Goal: Information Seeking & Learning: Compare options

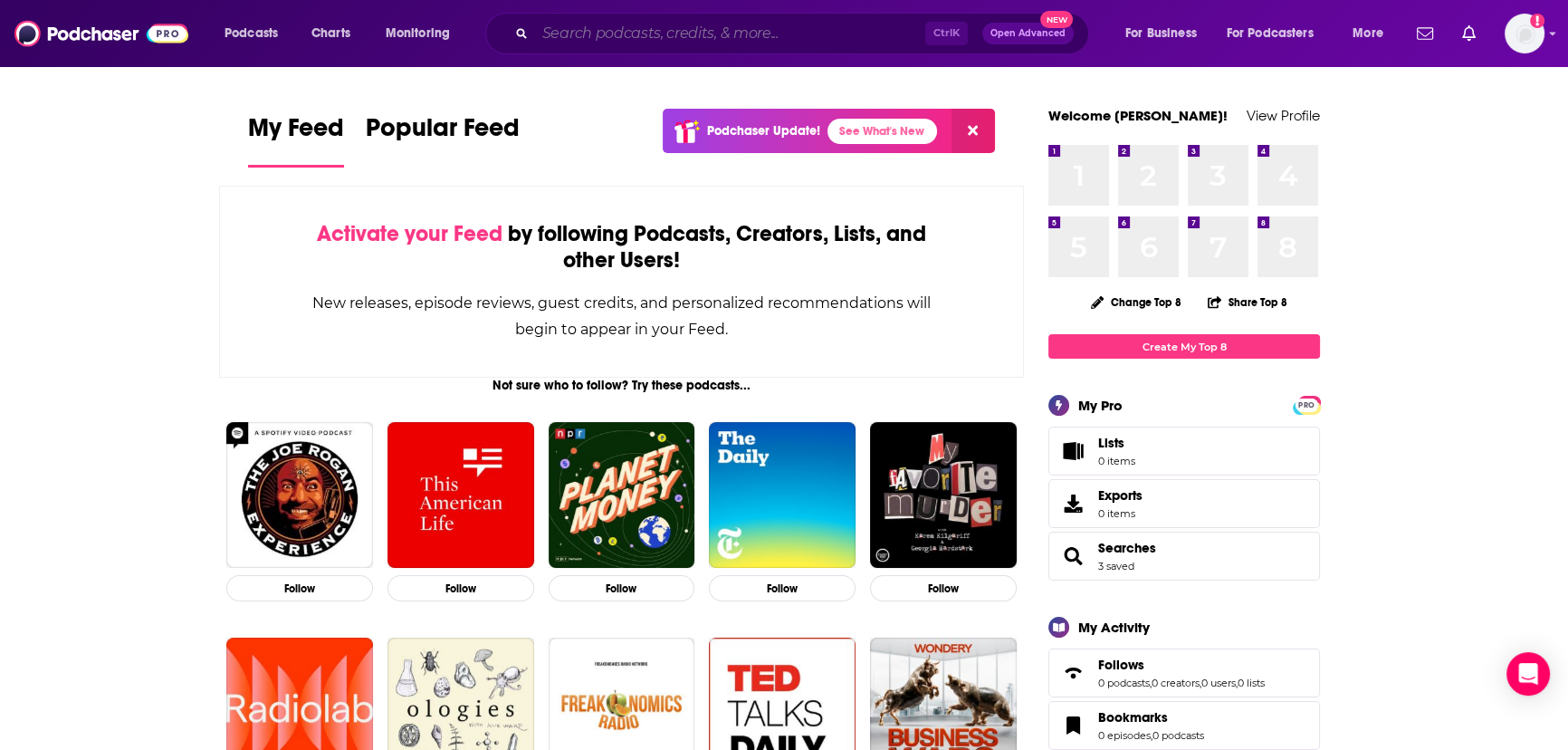
click at [621, 26] on input "Search podcasts, credits, & more..." at bounding box center [730, 34] width 390 height 29
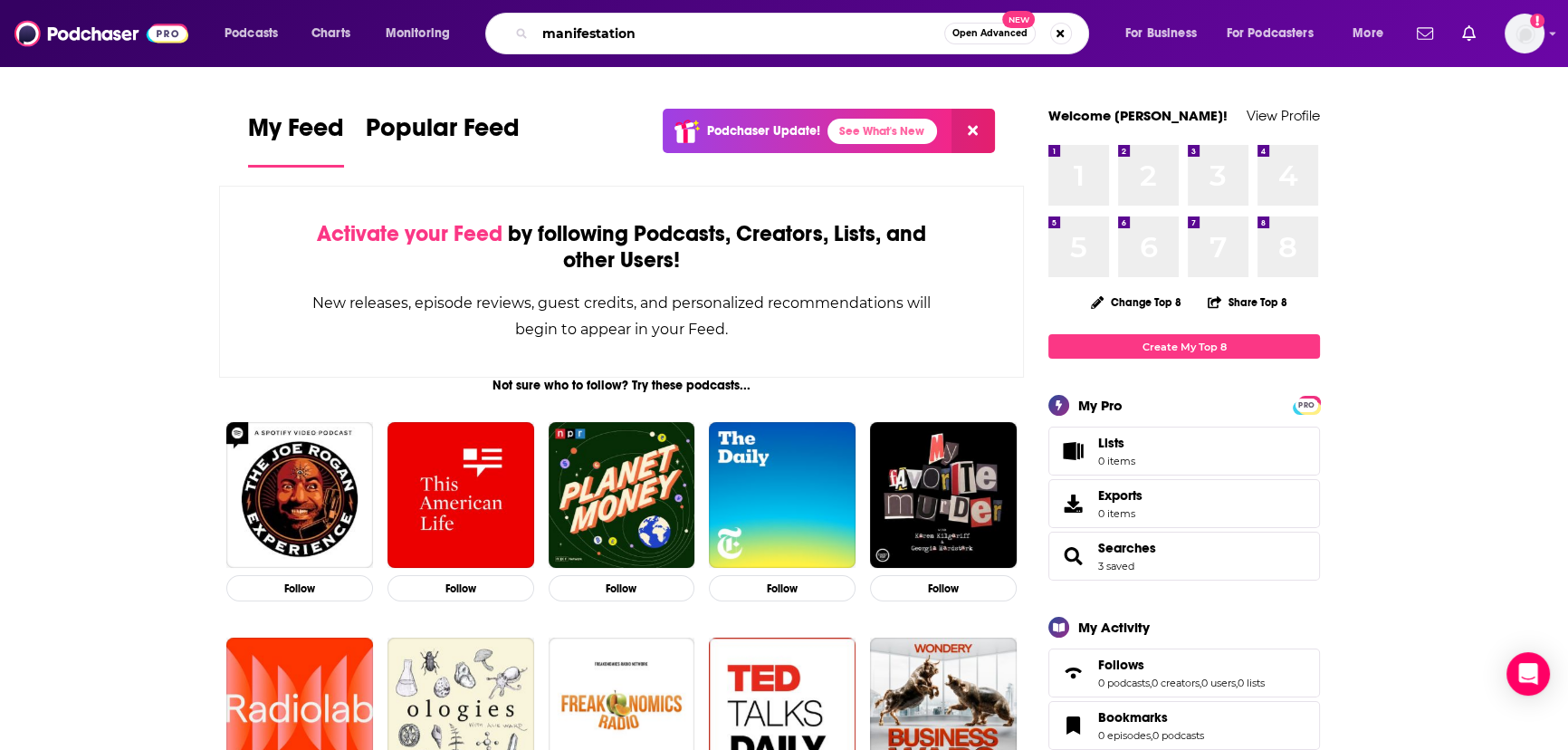
type input "manifestation"
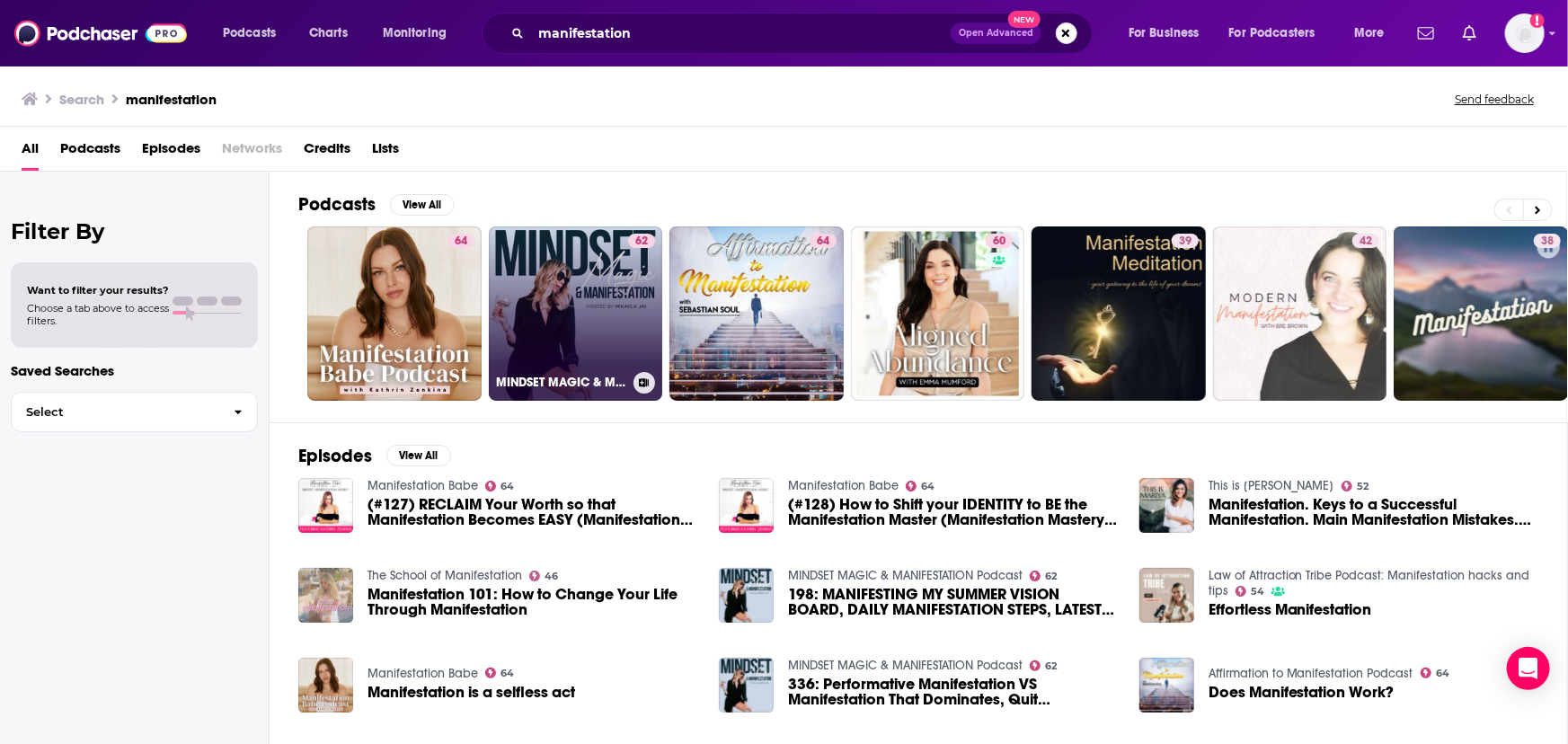
click at [551, 293] on link "62 MINDSET MAGIC & MANIFESTATION Podcast" at bounding box center [575, 313] width 174 height 174
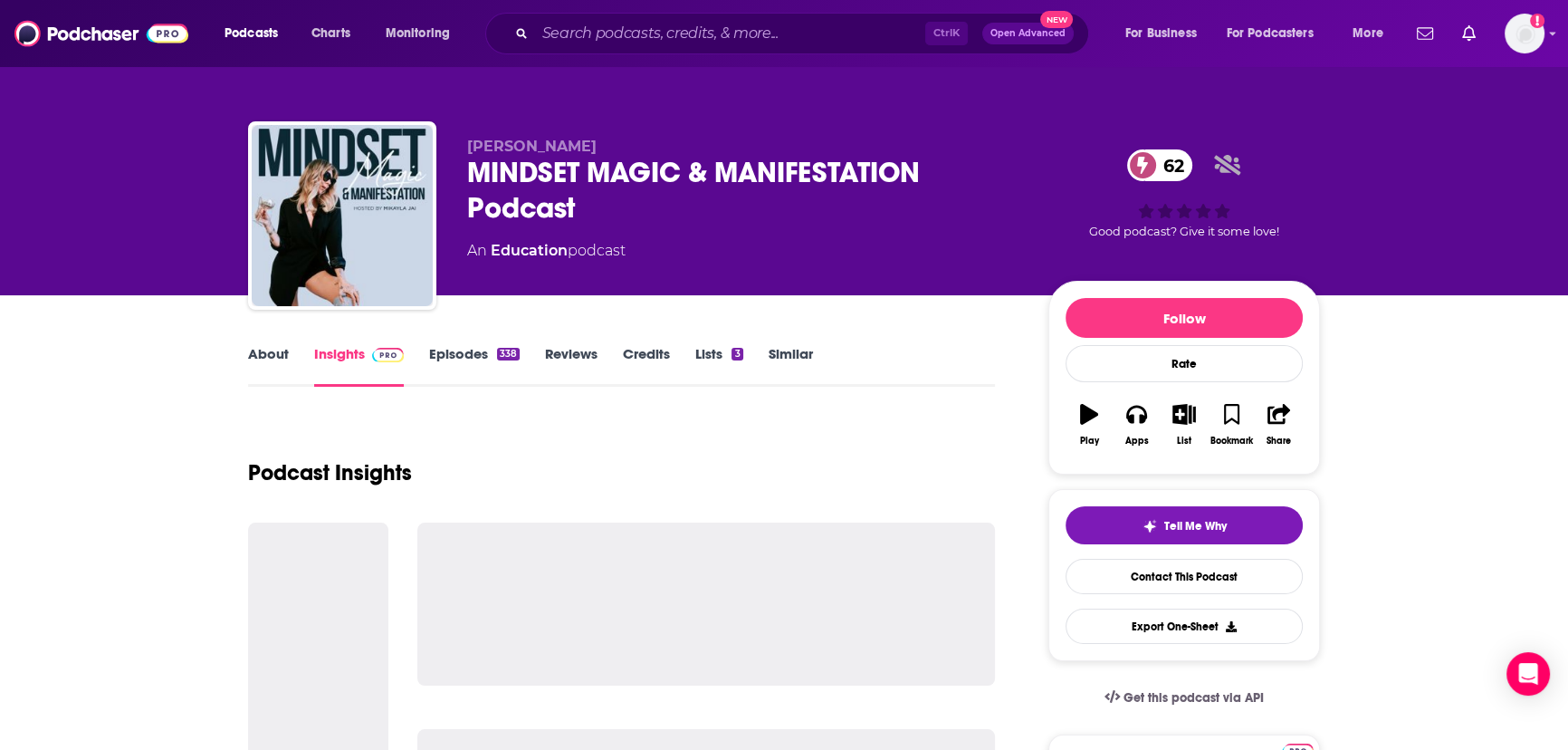
click at [544, 164] on div "MINDSET MAGIC & MANIFESTATION Podcast 62" at bounding box center [743, 189] width 552 height 71
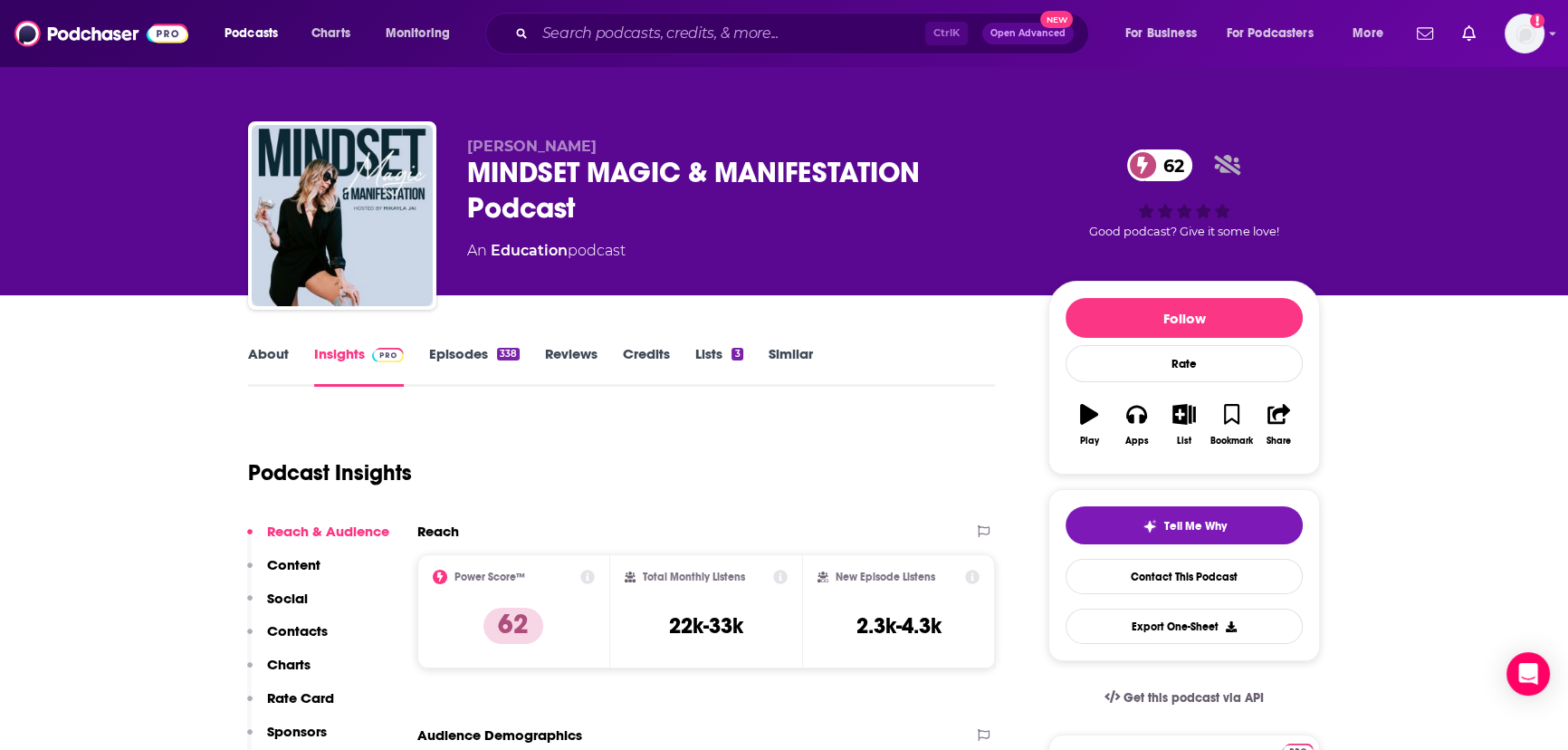
click at [544, 164] on div "MINDSET MAGIC & MANIFESTATION Podcast 62" at bounding box center [743, 189] width 552 height 71
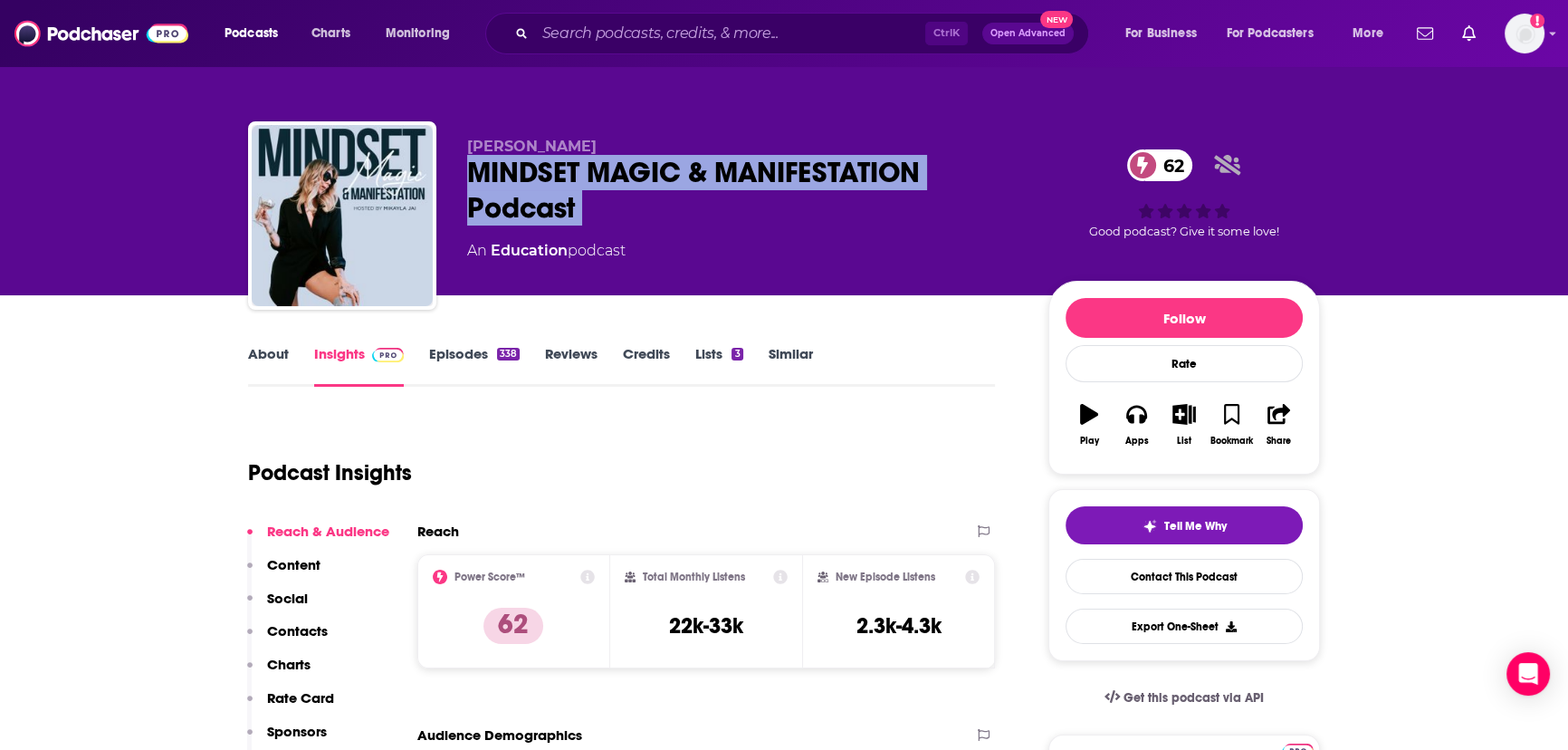
click at [544, 164] on div "MINDSET MAGIC & MANIFESTATION Podcast 62" at bounding box center [743, 189] width 552 height 71
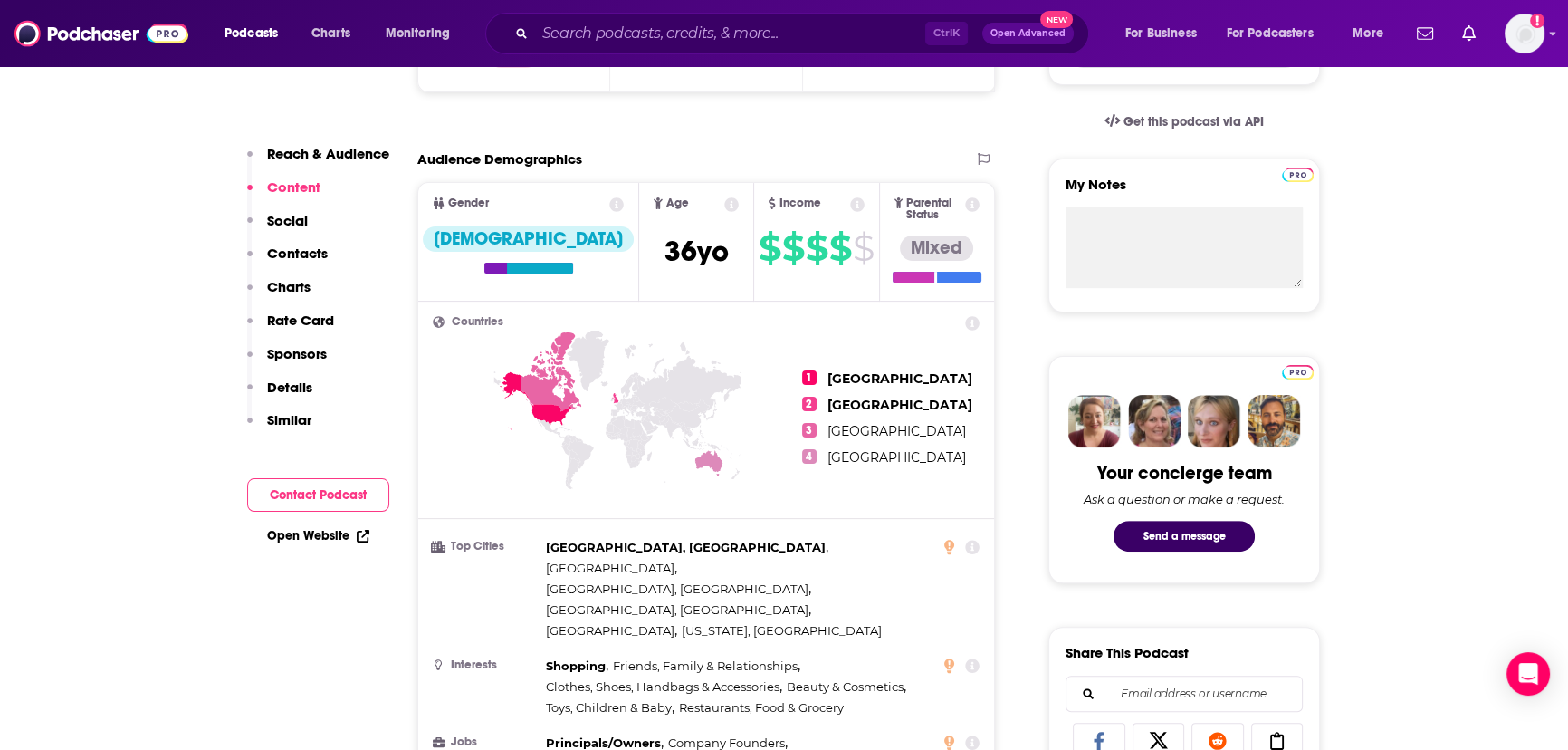
scroll to position [164, 0]
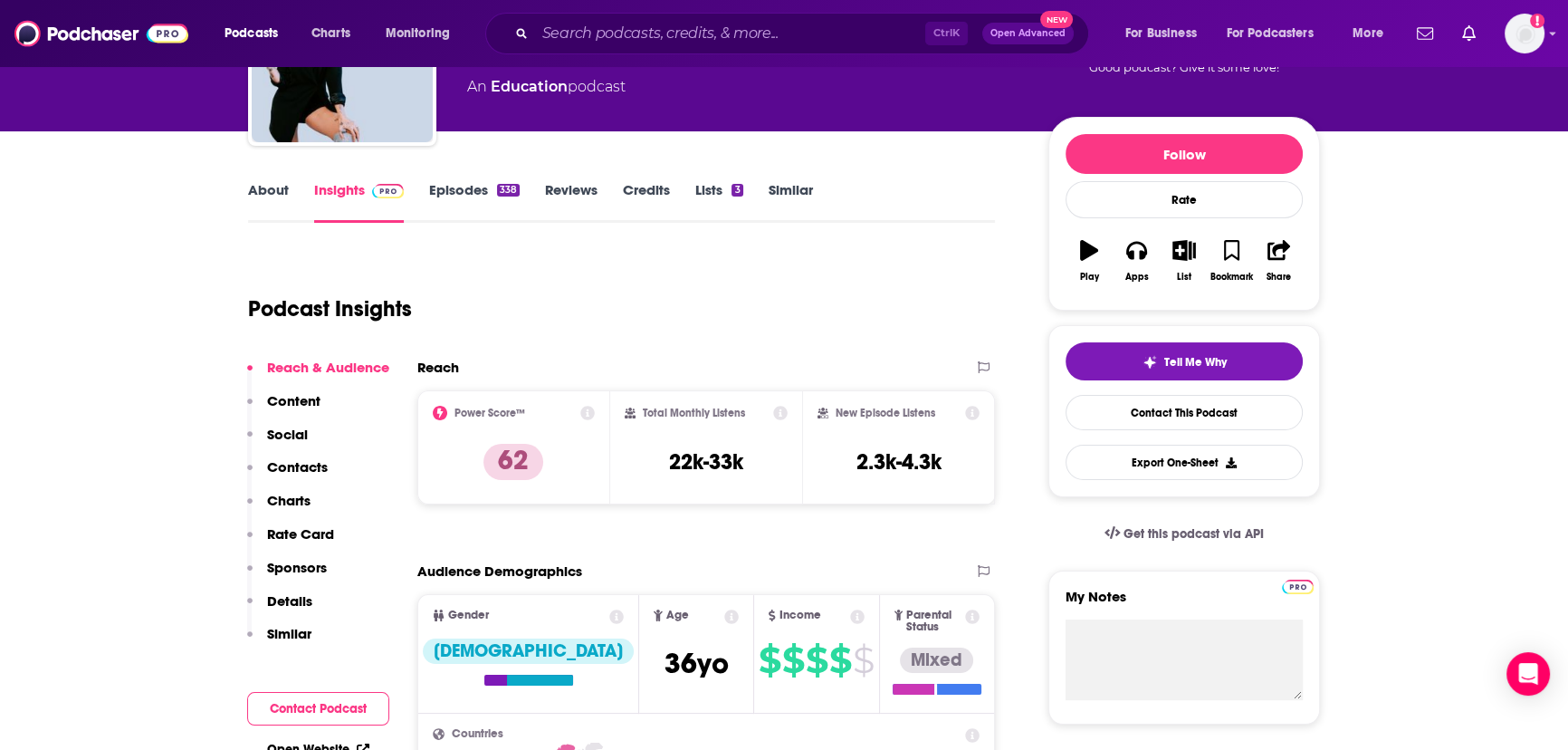
click at [452, 184] on link "Episodes 338" at bounding box center [474, 201] width 90 height 42
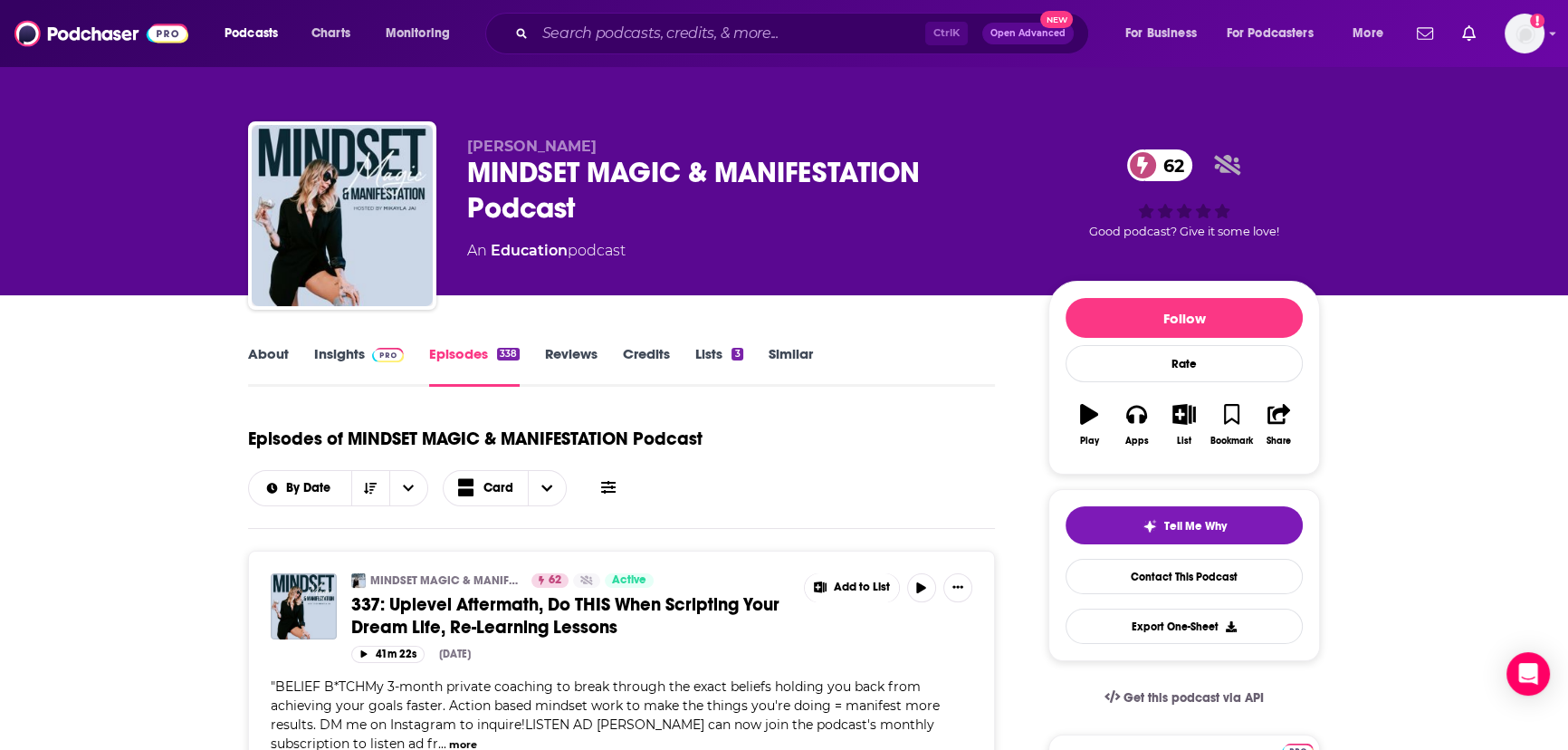
click at [615, 179] on div "MINDSET MAGIC & MANIFESTATION Podcast 62" at bounding box center [743, 189] width 552 height 71
click at [613, 175] on div "MINDSET MAGIC & MANIFESTATION Podcast 62" at bounding box center [743, 189] width 552 height 71
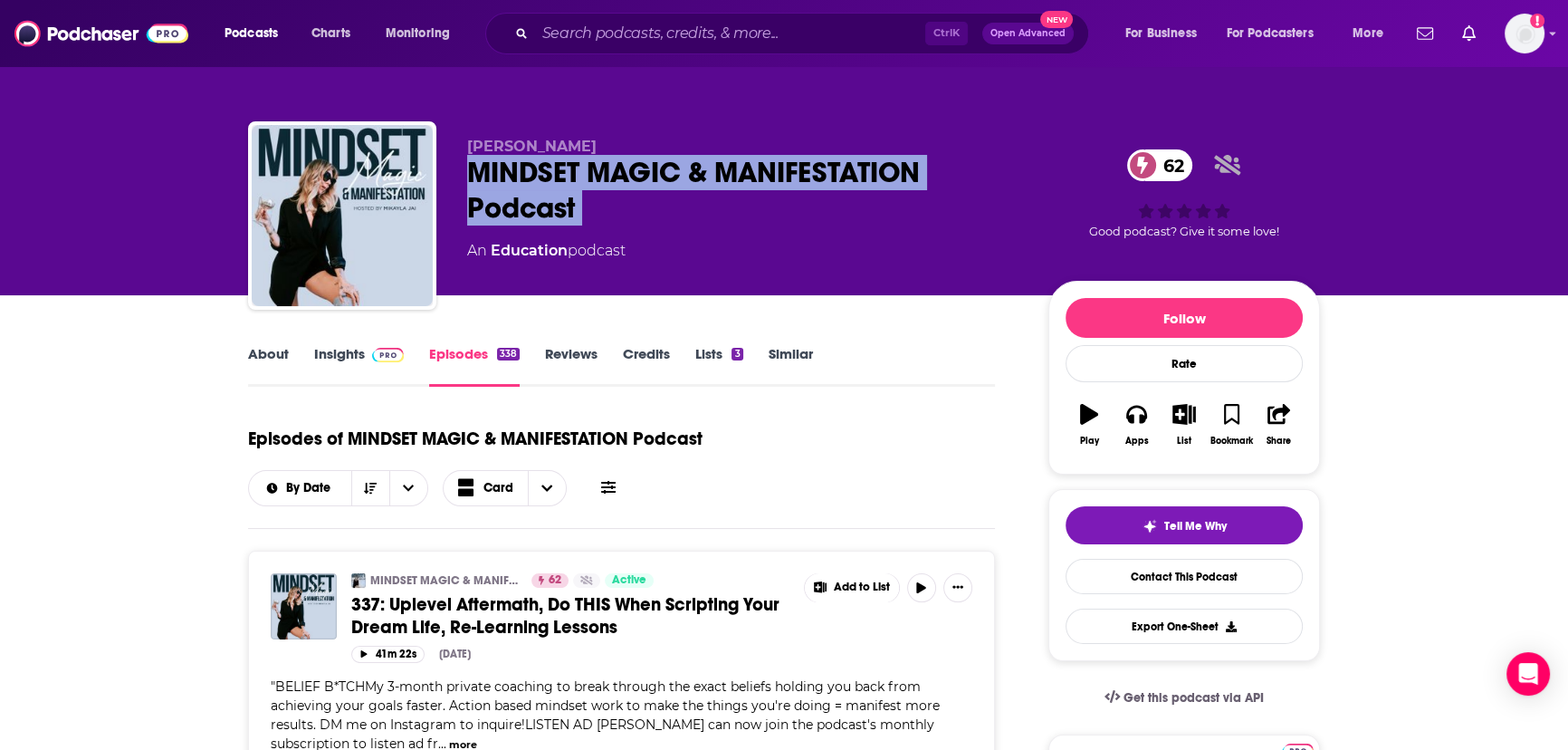
click at [613, 175] on div "MINDSET MAGIC & MANIFESTATION Podcast 62" at bounding box center [743, 189] width 552 height 71
copy div "MINDSET MAGIC & MANIFESTATION Podcast 62"
click at [786, 359] on link "Similar" at bounding box center [791, 365] width 45 height 42
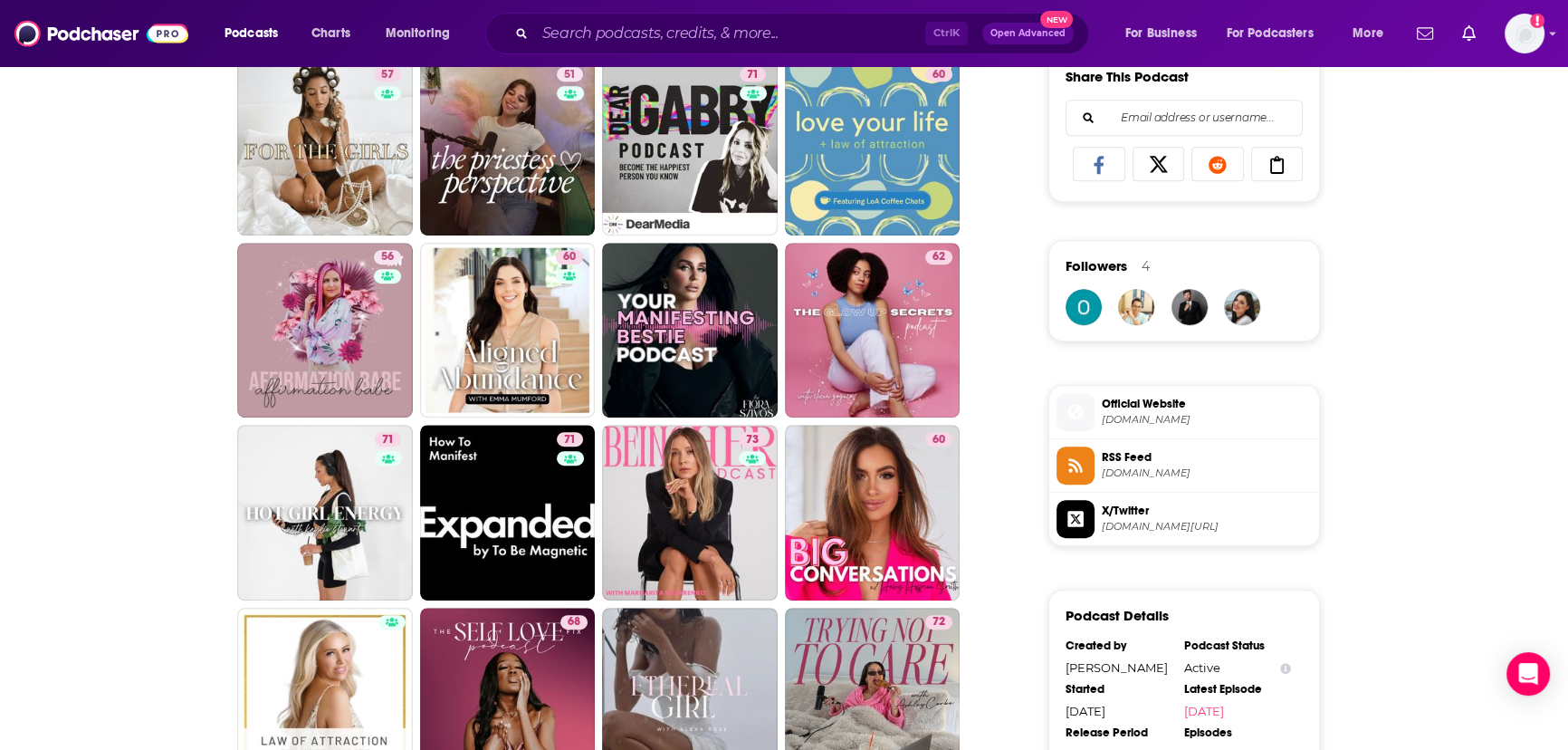
scroll to position [1317, 0]
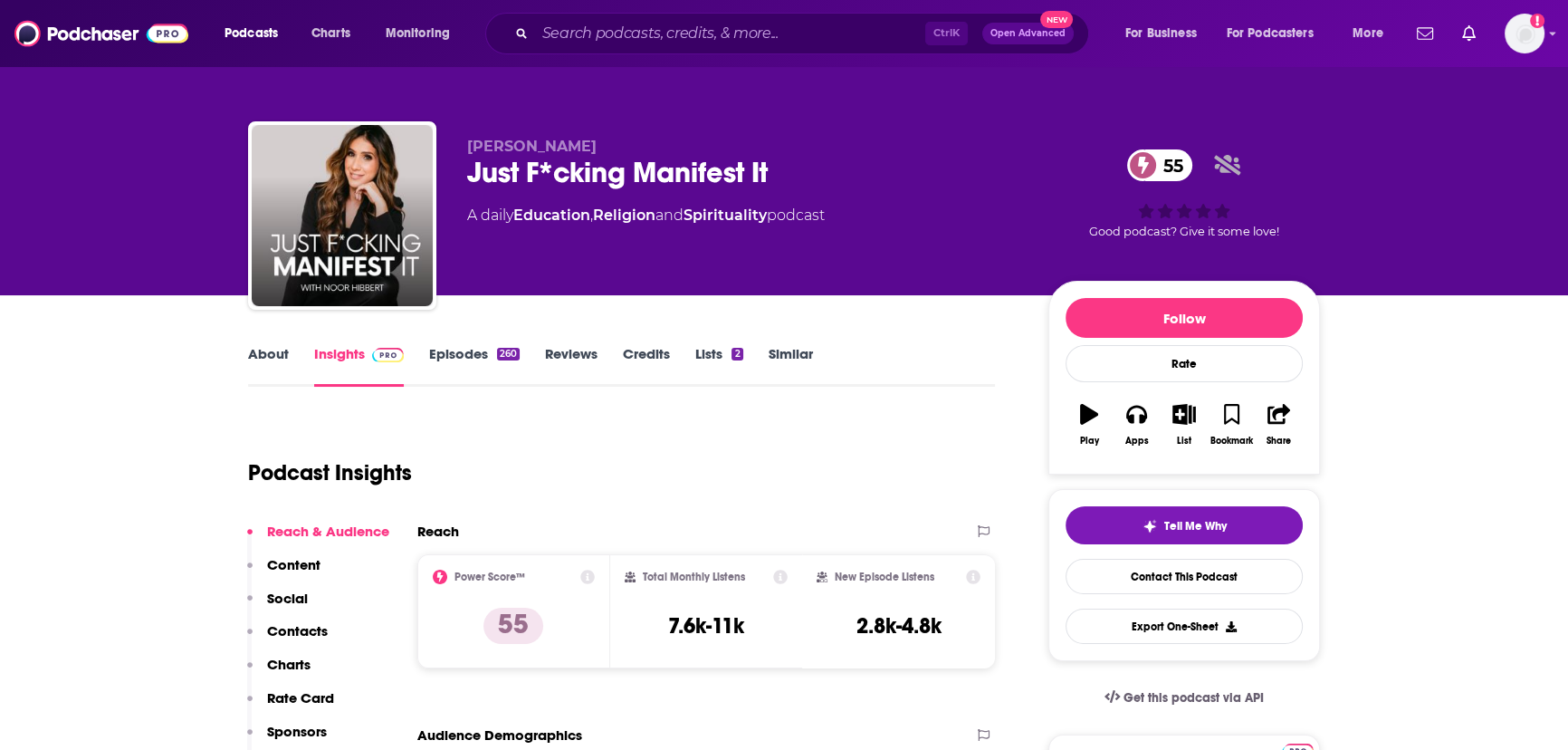
click at [571, 172] on div "Just F*cking Manifest It 55" at bounding box center [743, 172] width 552 height 35
click at [451, 354] on link "Episodes 260" at bounding box center [474, 365] width 90 height 42
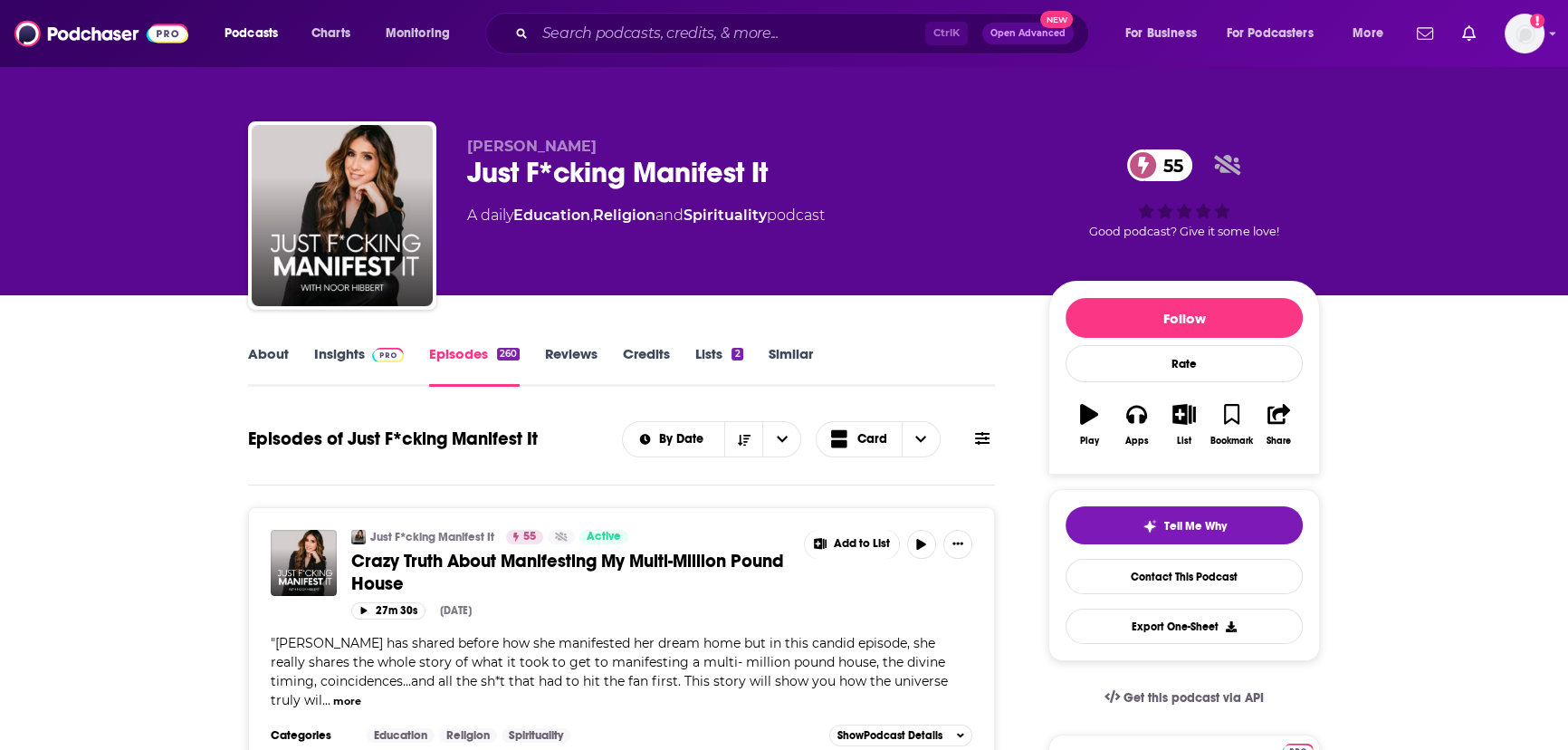
click at [639, 153] on p "[PERSON_NAME]" at bounding box center [743, 147] width 552 height 17
click at [636, 157] on div "Just F*cking Manifest It 55" at bounding box center [743, 172] width 552 height 35
click at [634, 159] on div "Just F*cking Manifest It 55" at bounding box center [743, 172] width 552 height 35
click at [633, 161] on div "Just F*cking Manifest It 55" at bounding box center [743, 172] width 552 height 35
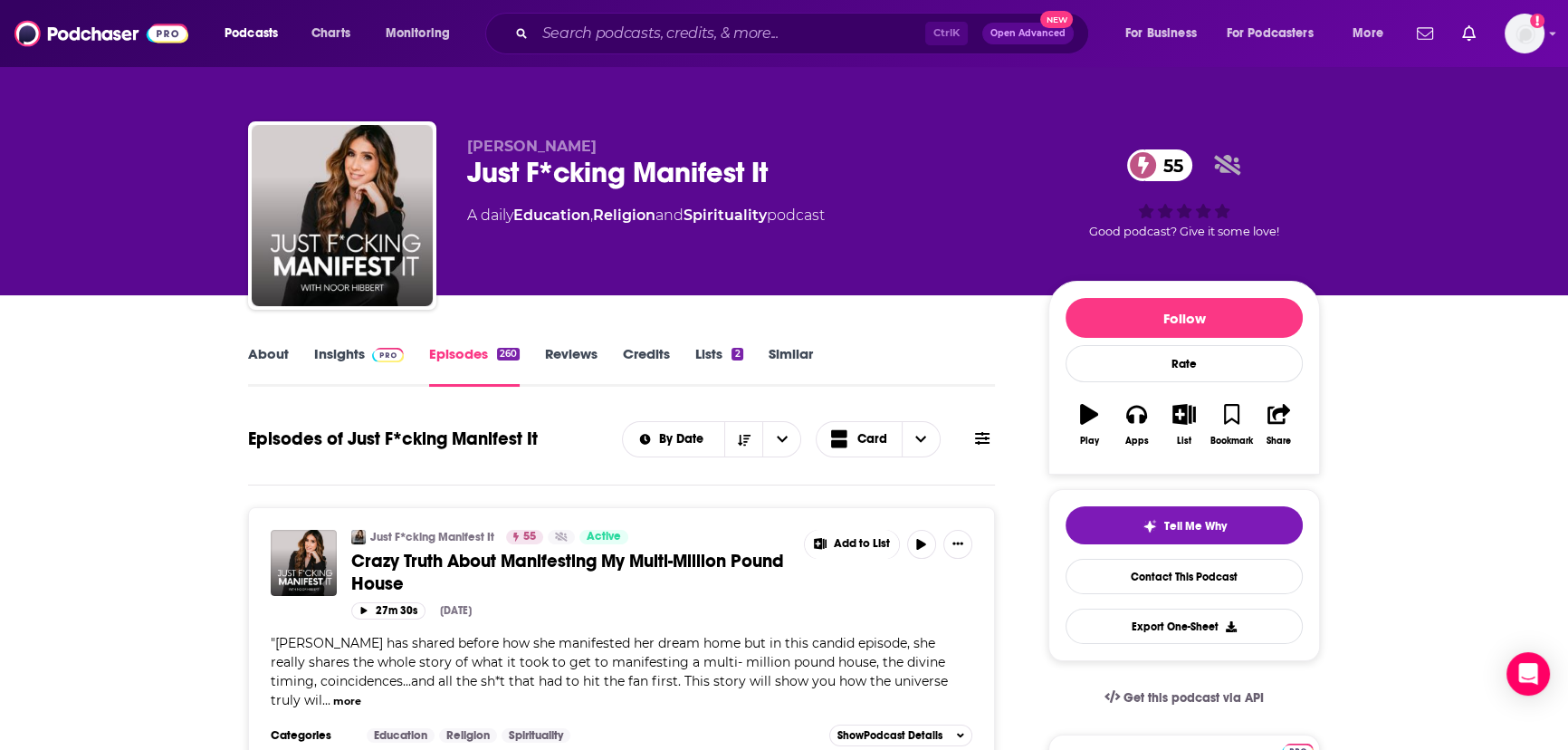
click at [534, 141] on span "Noor Hibbert" at bounding box center [531, 147] width 129 height 17
copy p "Noor Hibbert"
click at [650, 168] on div "Just F*cking Manifest It 55" at bounding box center [743, 172] width 552 height 35
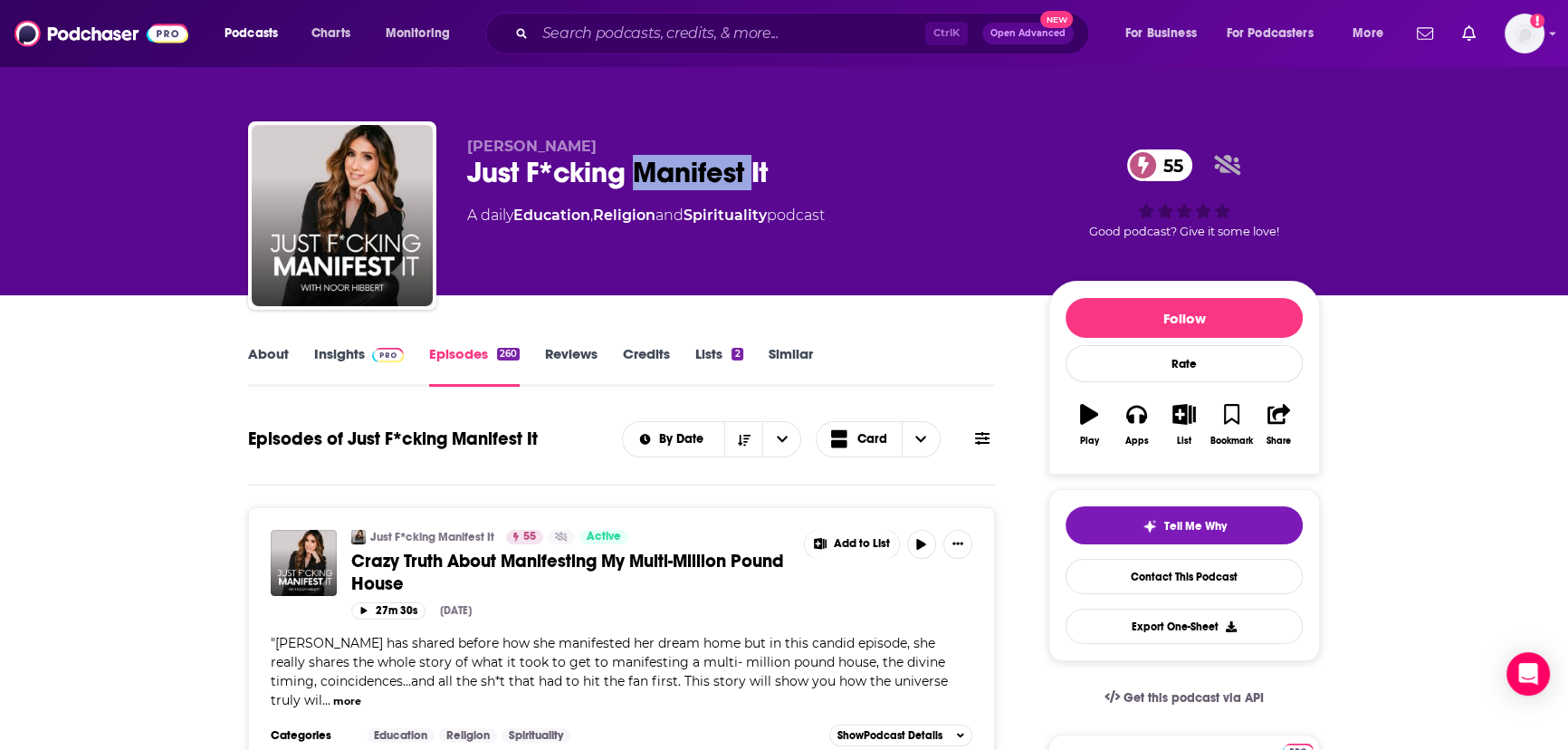
click at [650, 168] on div "Just F*cking Manifest It 55" at bounding box center [743, 172] width 552 height 35
copy div "Just F*cking Manifest It 55"
click at [542, 141] on span "Noor Hibbert" at bounding box center [531, 147] width 129 height 17
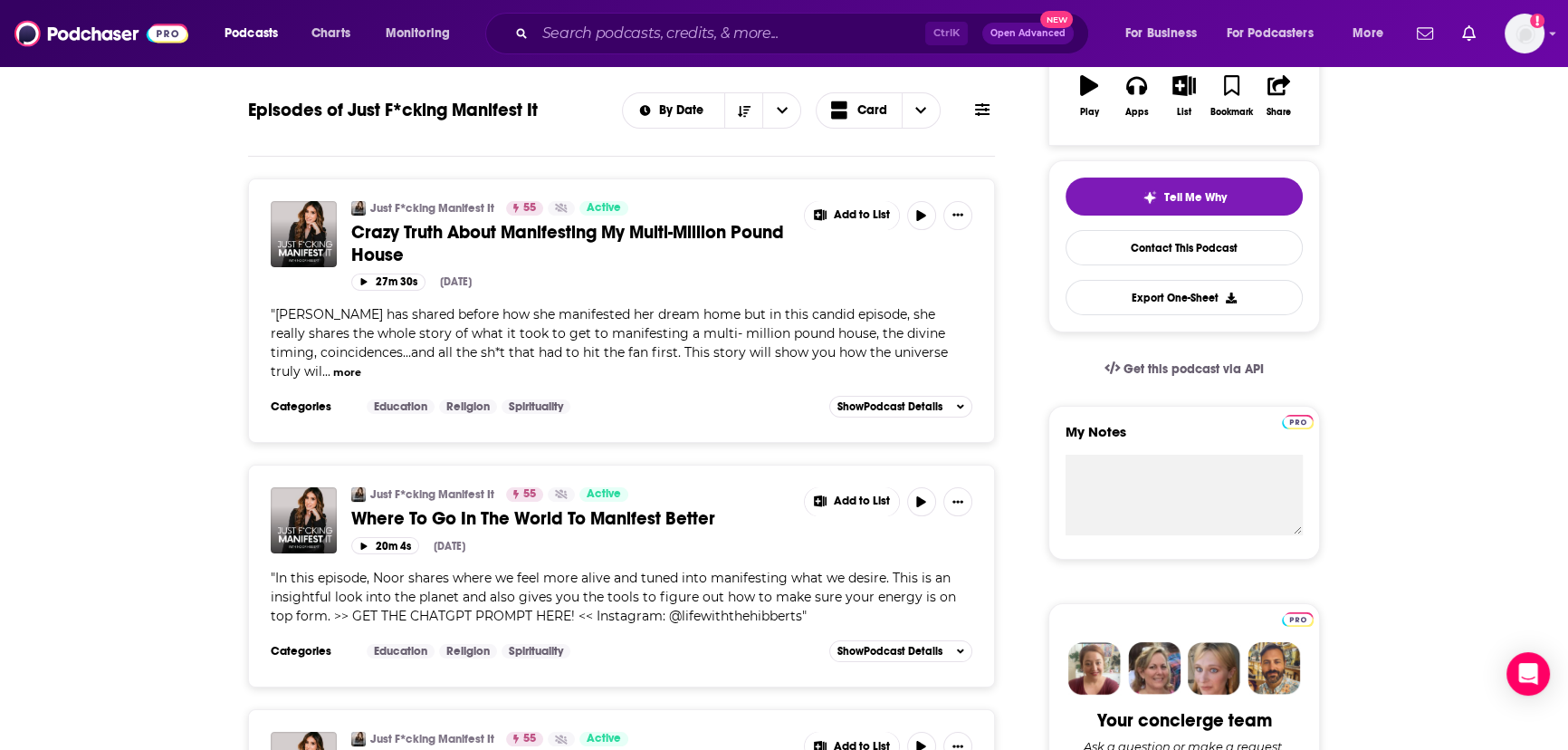
scroll to position [82, 0]
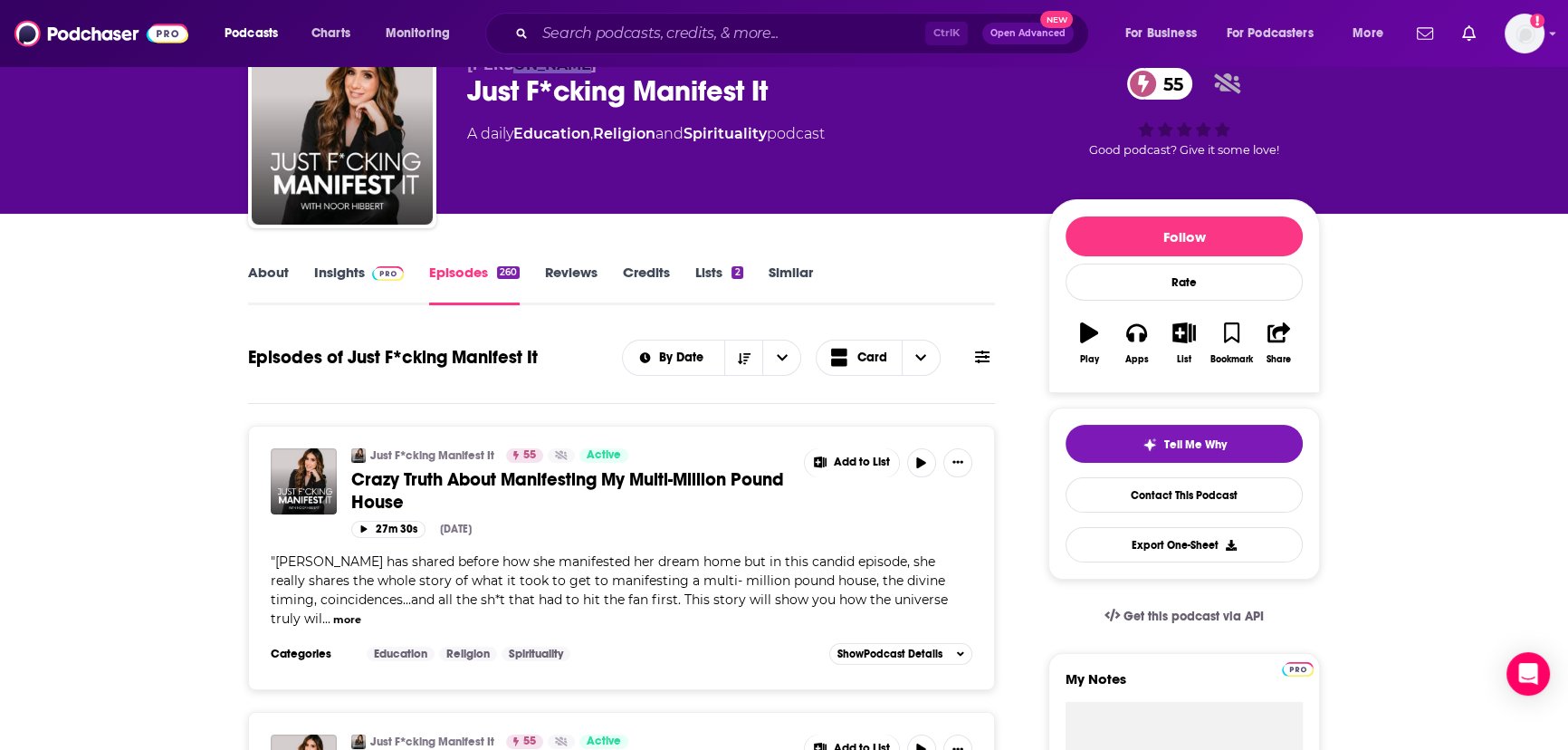
click at [348, 278] on link "Insights" at bounding box center [359, 284] width 89 height 42
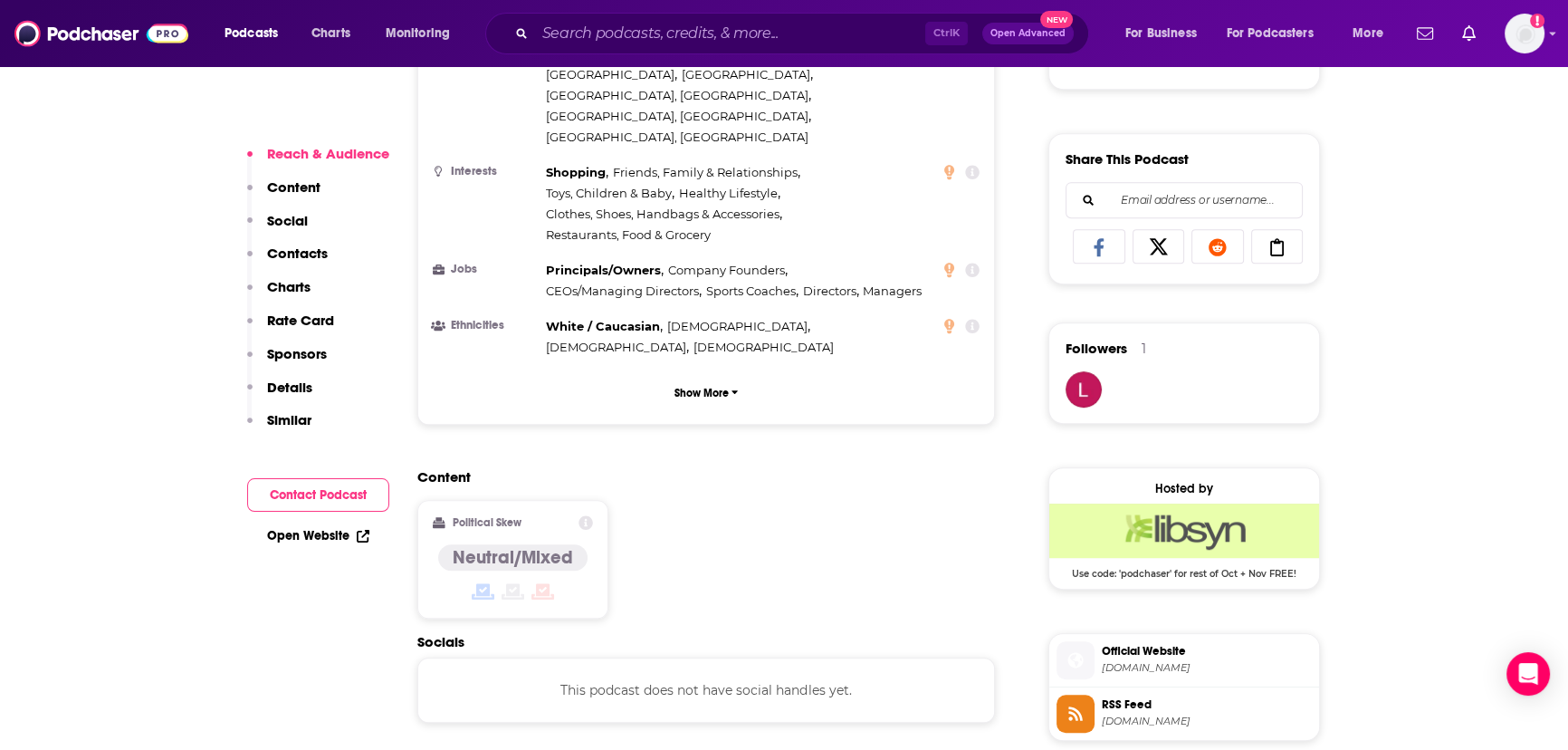
scroll to position [1317, 0]
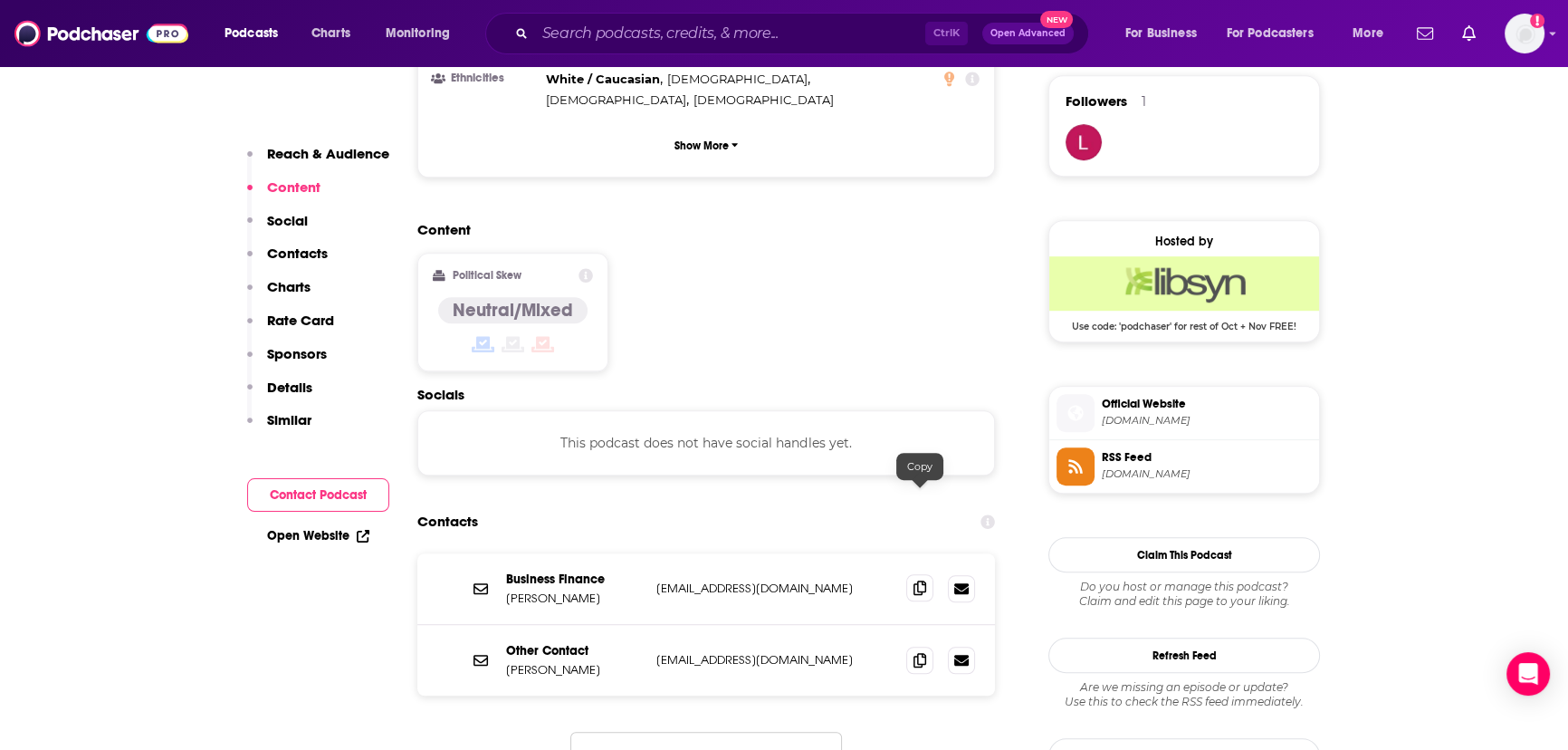
click at [922, 581] on icon at bounding box center [919, 588] width 13 height 15
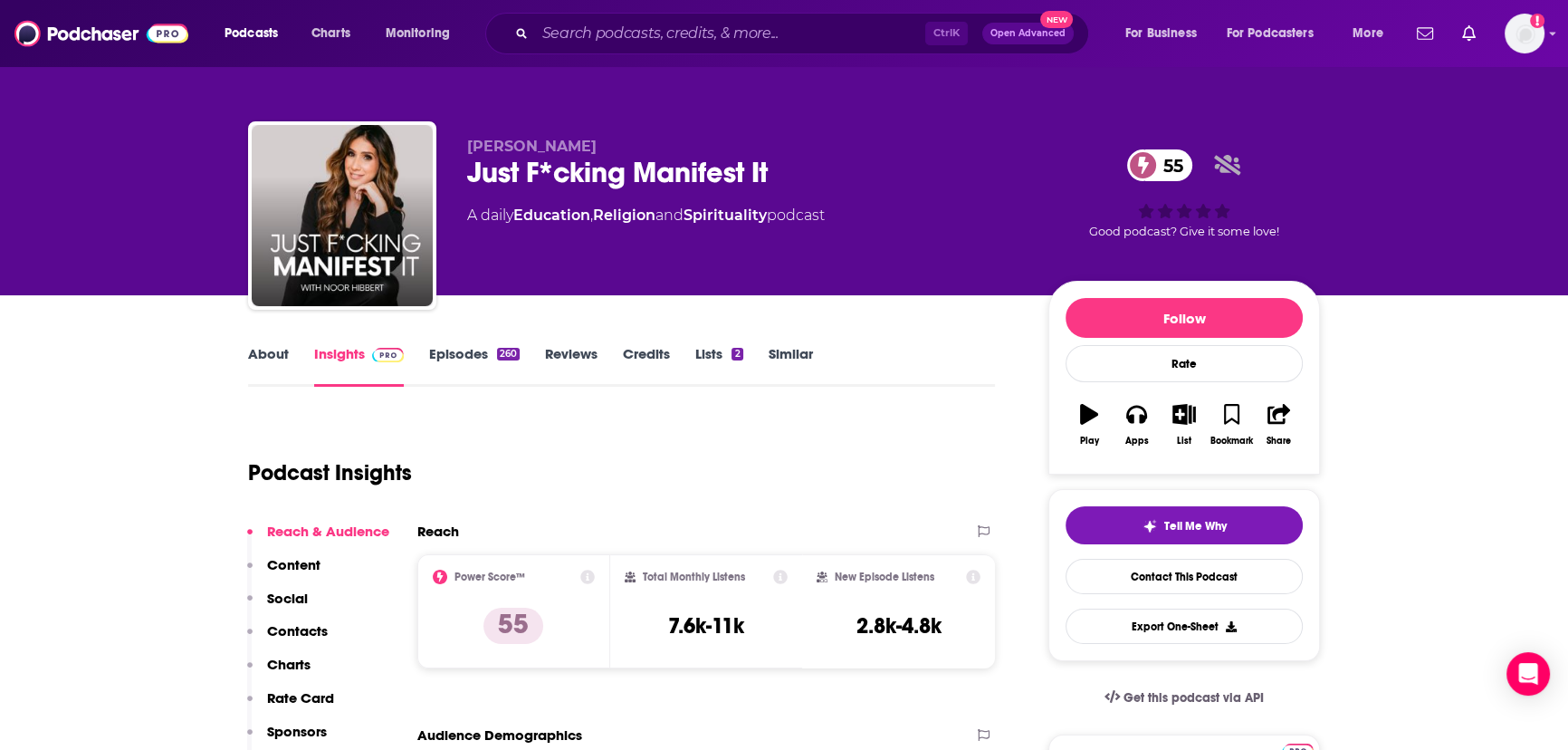
scroll to position [82, 0]
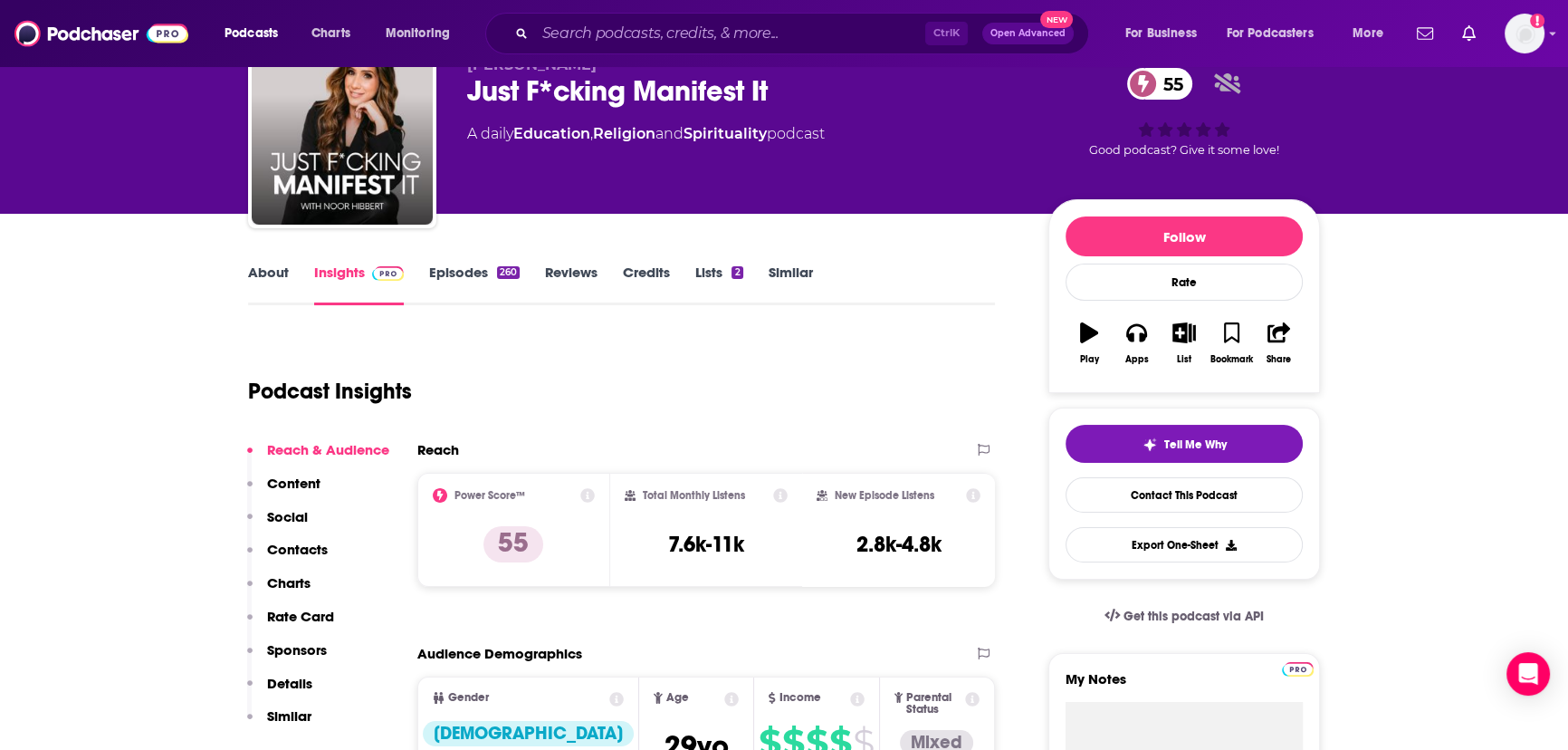
click at [798, 270] on link "Similar" at bounding box center [791, 284] width 45 height 42
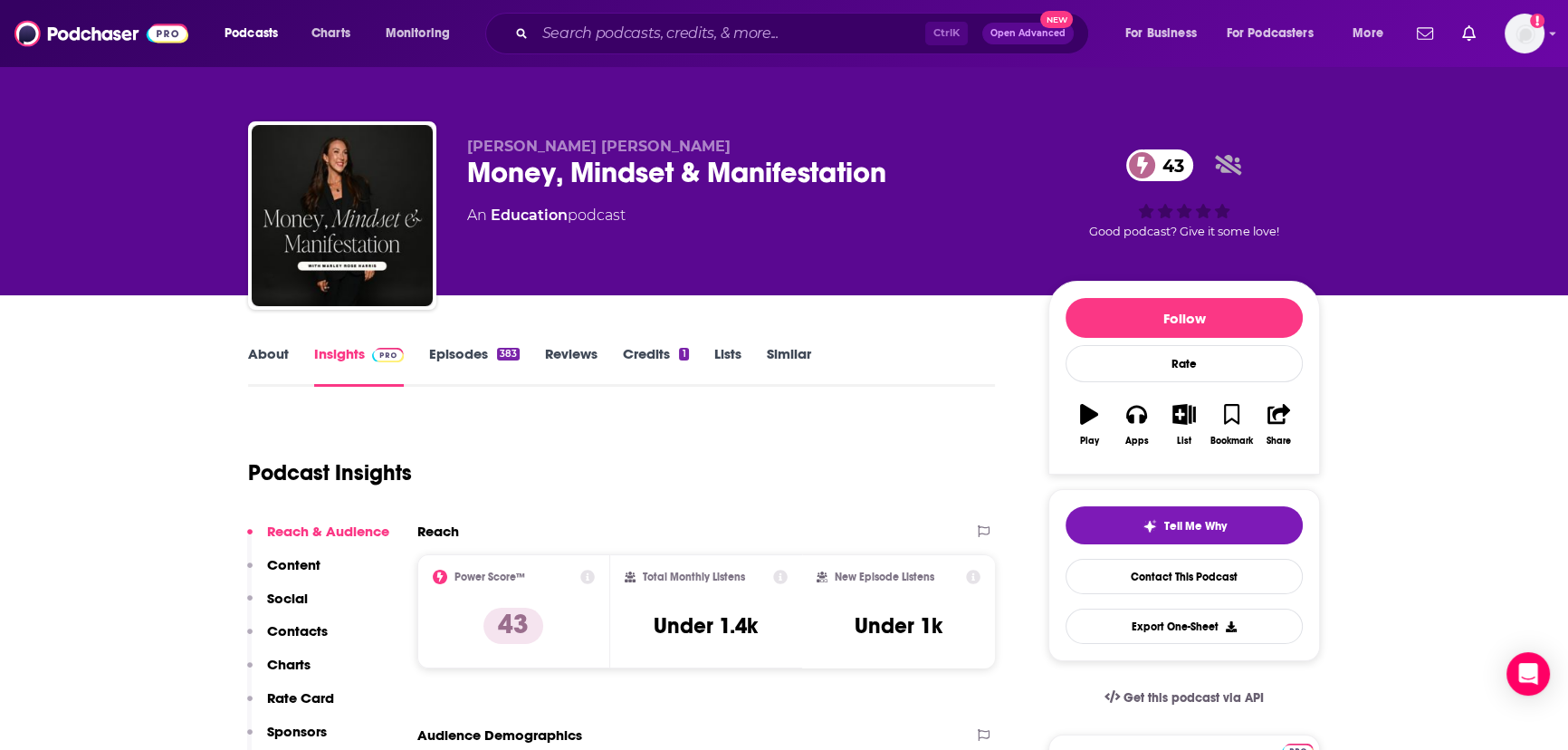
click at [671, 172] on div "Money, Mindset & Manifestation 43" at bounding box center [743, 172] width 552 height 35
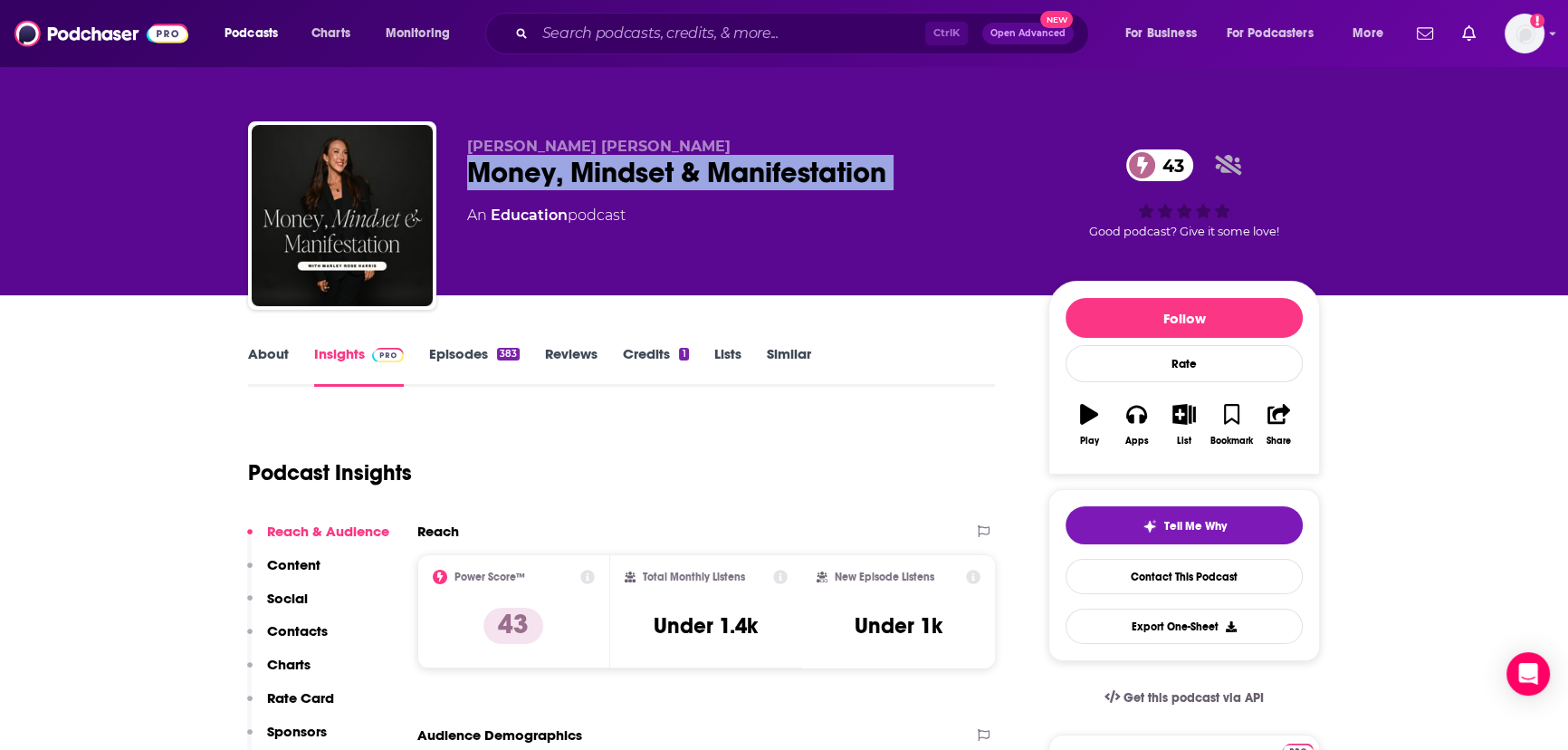
click at [671, 172] on div "Money, Mindset & Manifestation 43" at bounding box center [743, 172] width 552 height 35
copy div "Money, Mindset & Manifestation 43"
click at [270, 358] on link "About" at bounding box center [268, 365] width 41 height 42
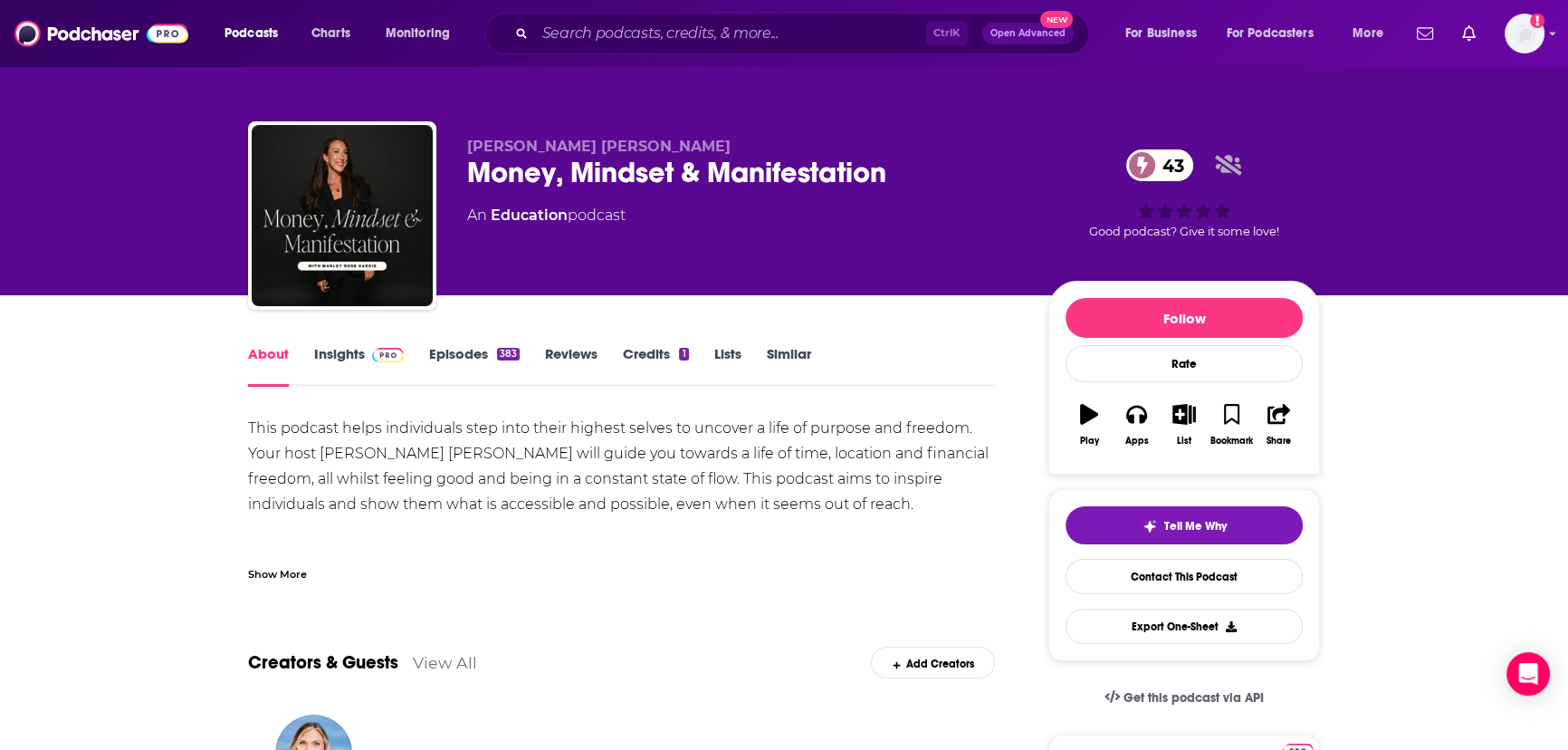
click at [441, 355] on link "Episodes 383" at bounding box center [474, 365] width 90 height 42
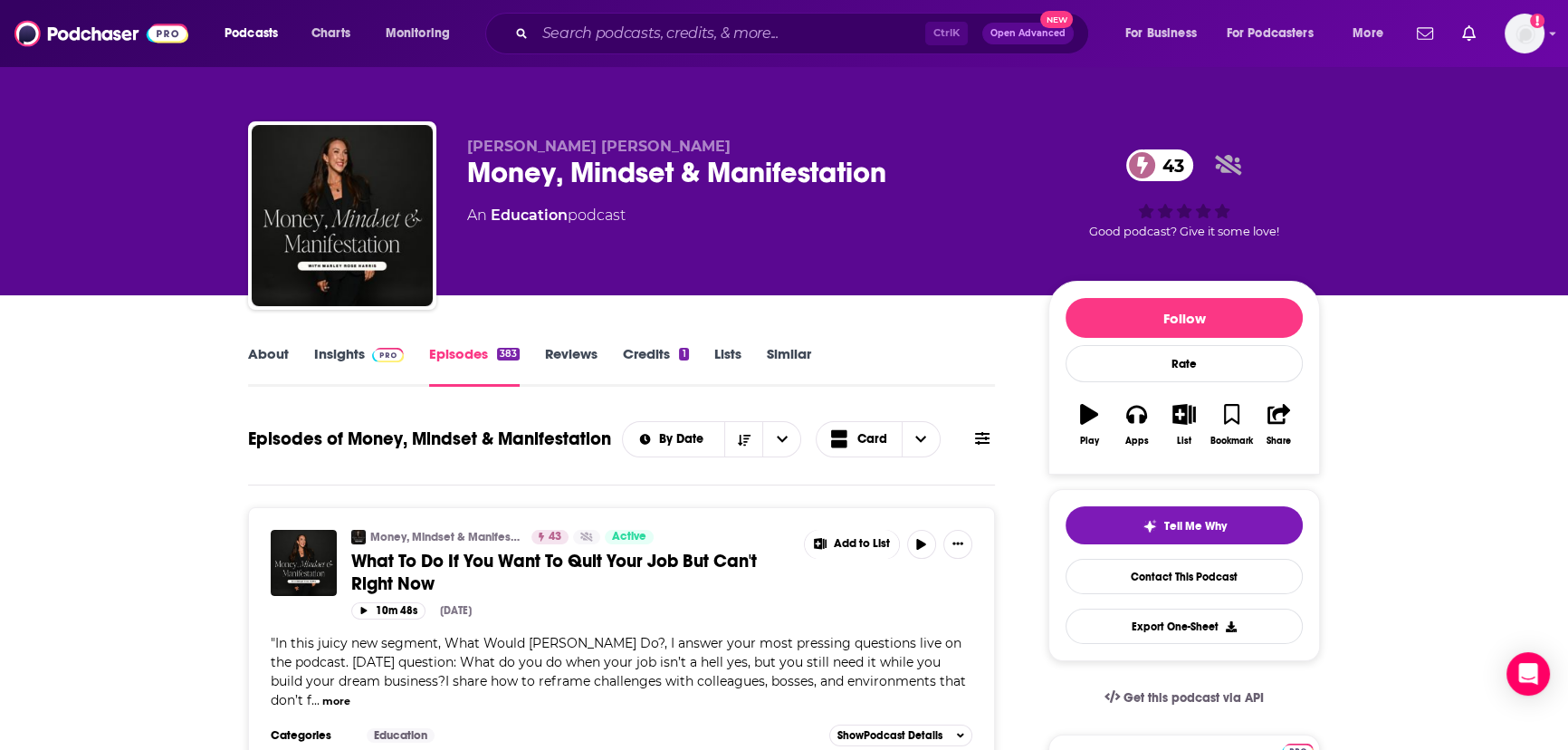
click at [349, 355] on link "Insights" at bounding box center [359, 365] width 89 height 42
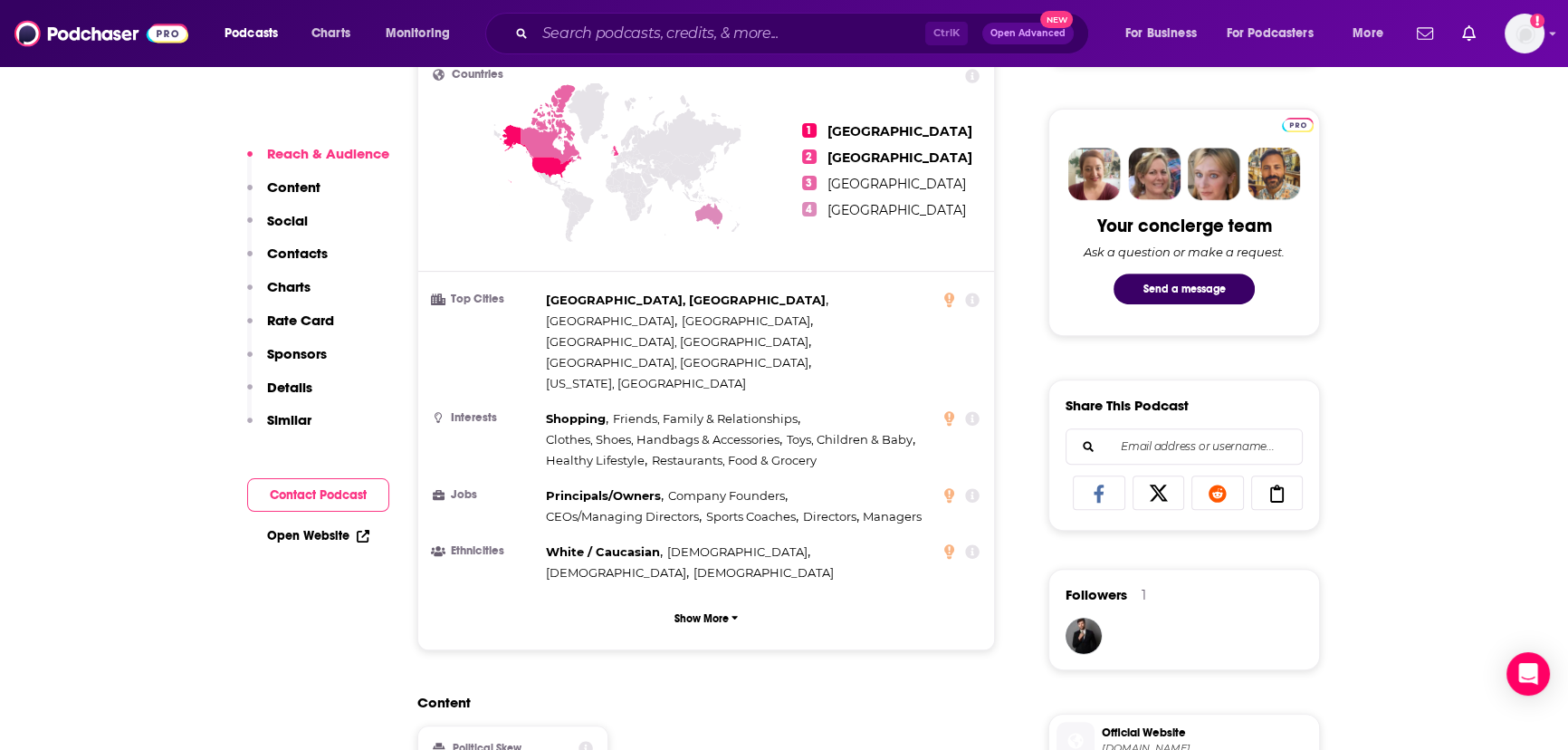
scroll to position [1399, 0]
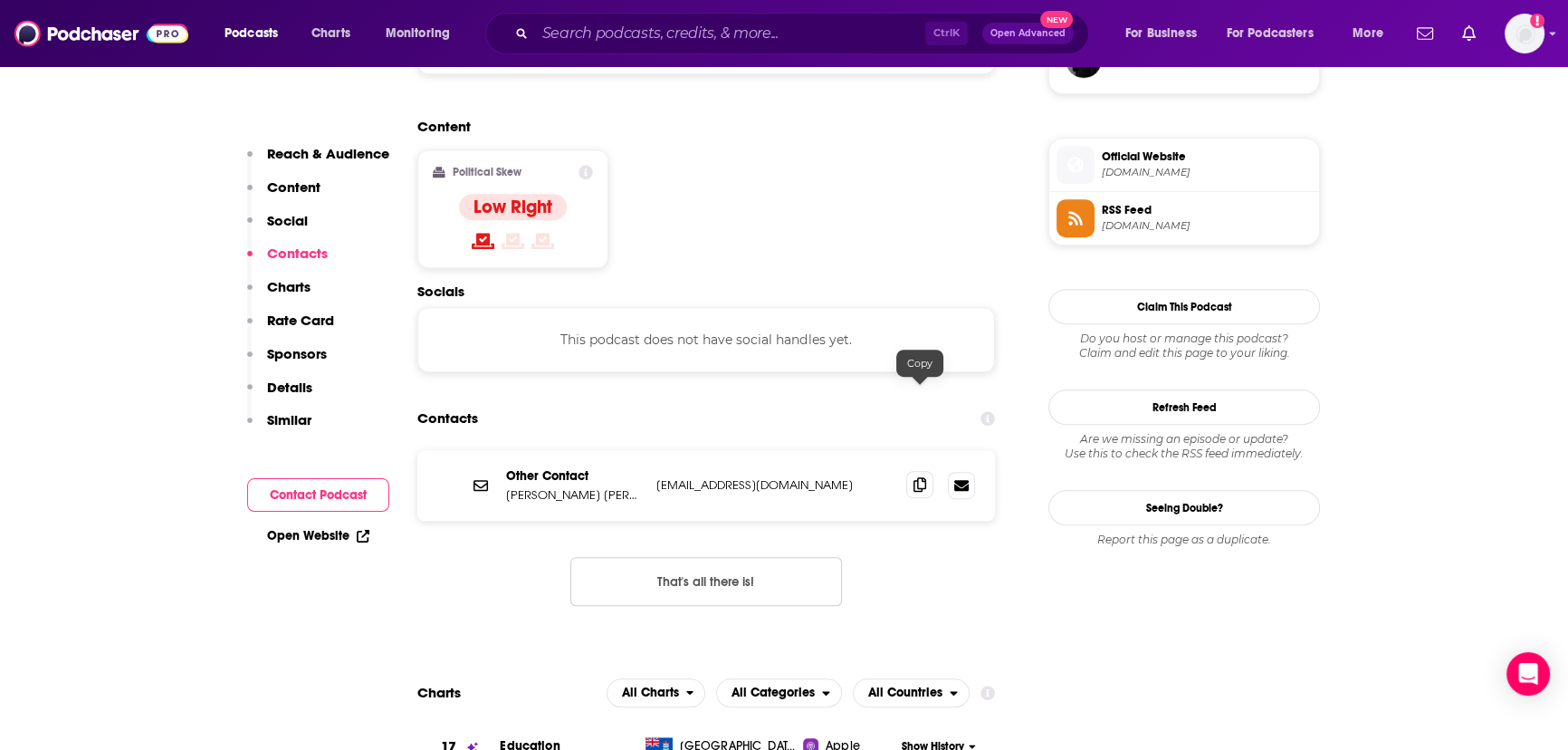
click at [919, 477] on icon at bounding box center [919, 484] width 13 height 15
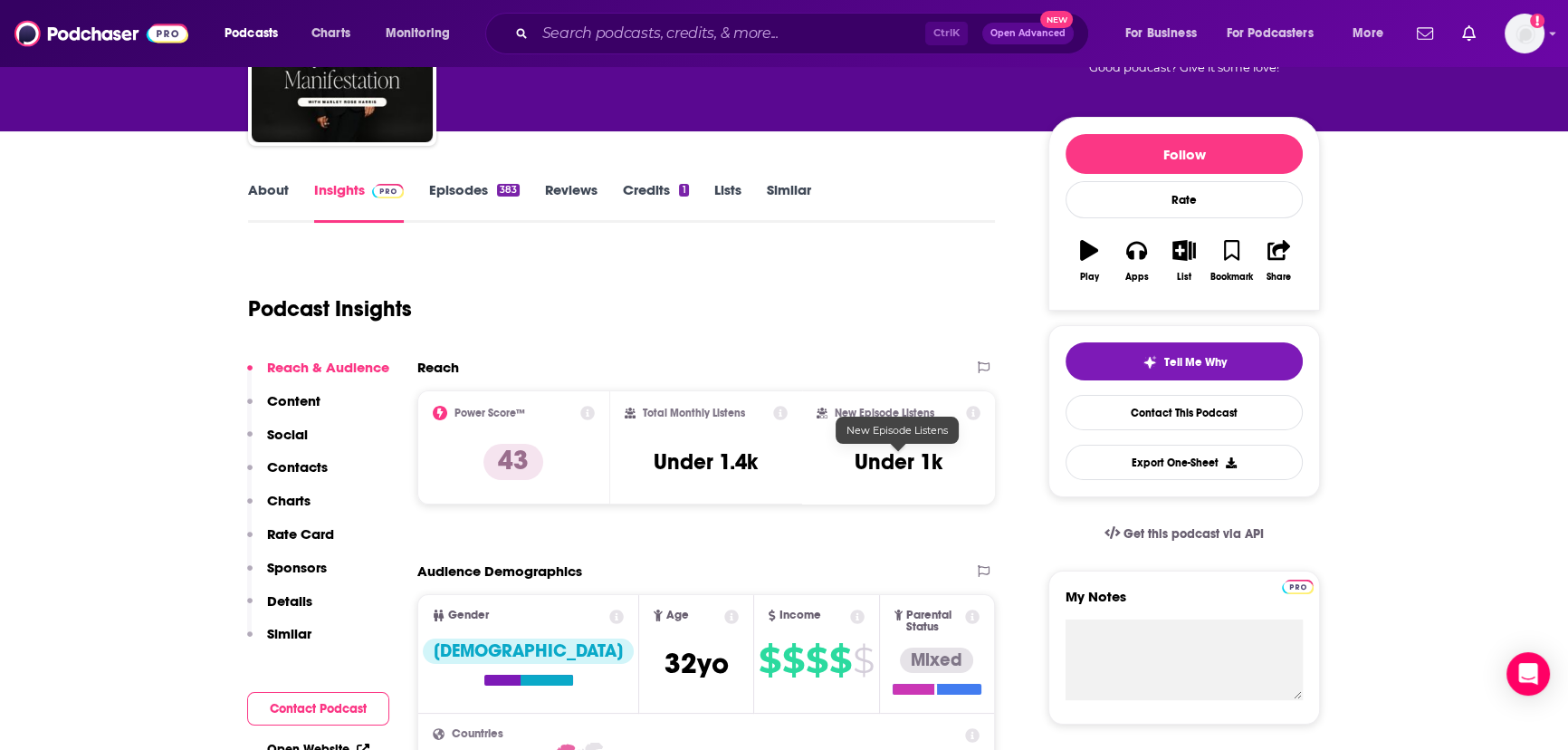
scroll to position [0, 0]
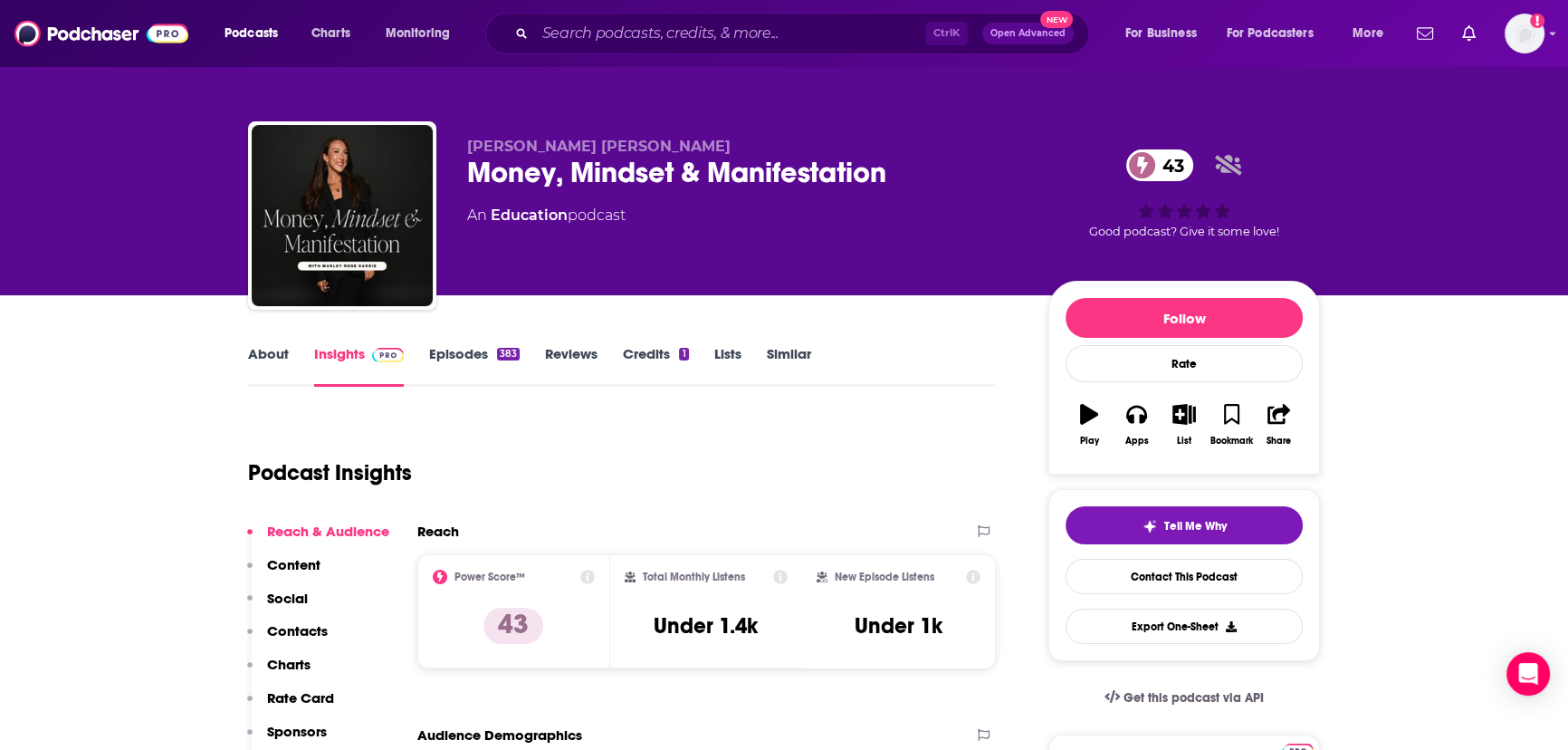
click at [452, 357] on link "Episodes 383" at bounding box center [474, 365] width 90 height 42
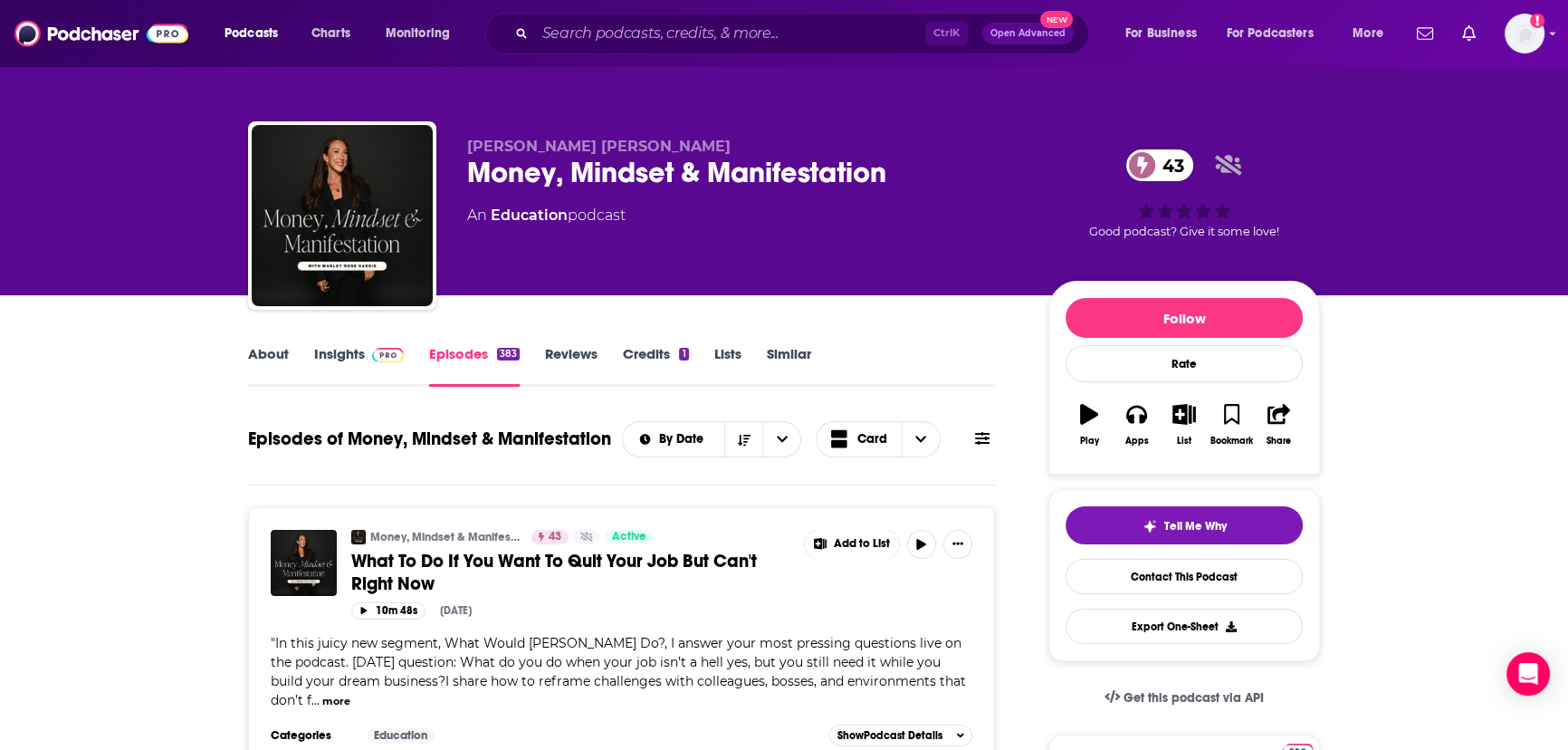
click at [795, 361] on link "Similar" at bounding box center [789, 365] width 45 height 42
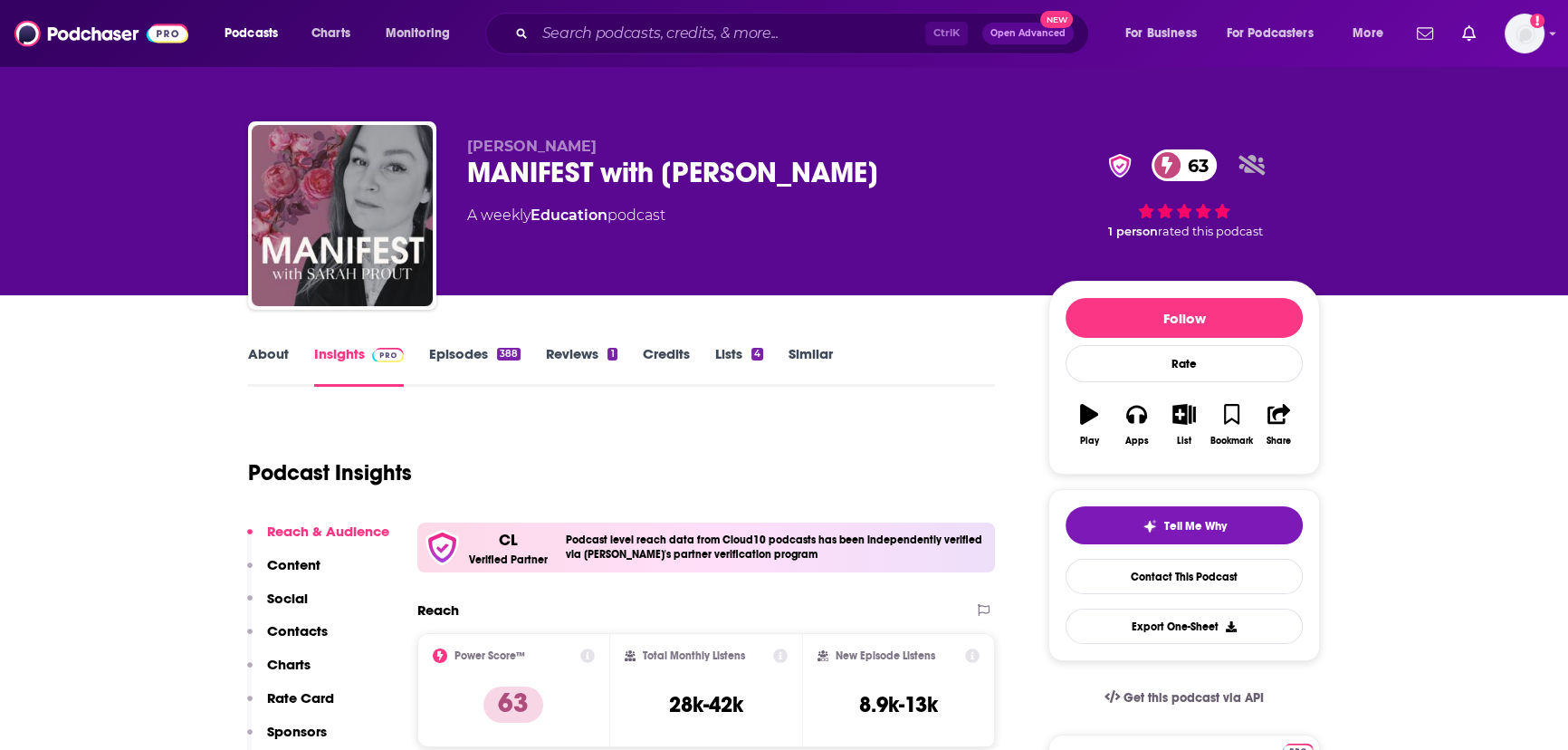
click at [582, 165] on div "MANIFEST with Sarah Prout 63" at bounding box center [743, 172] width 552 height 35
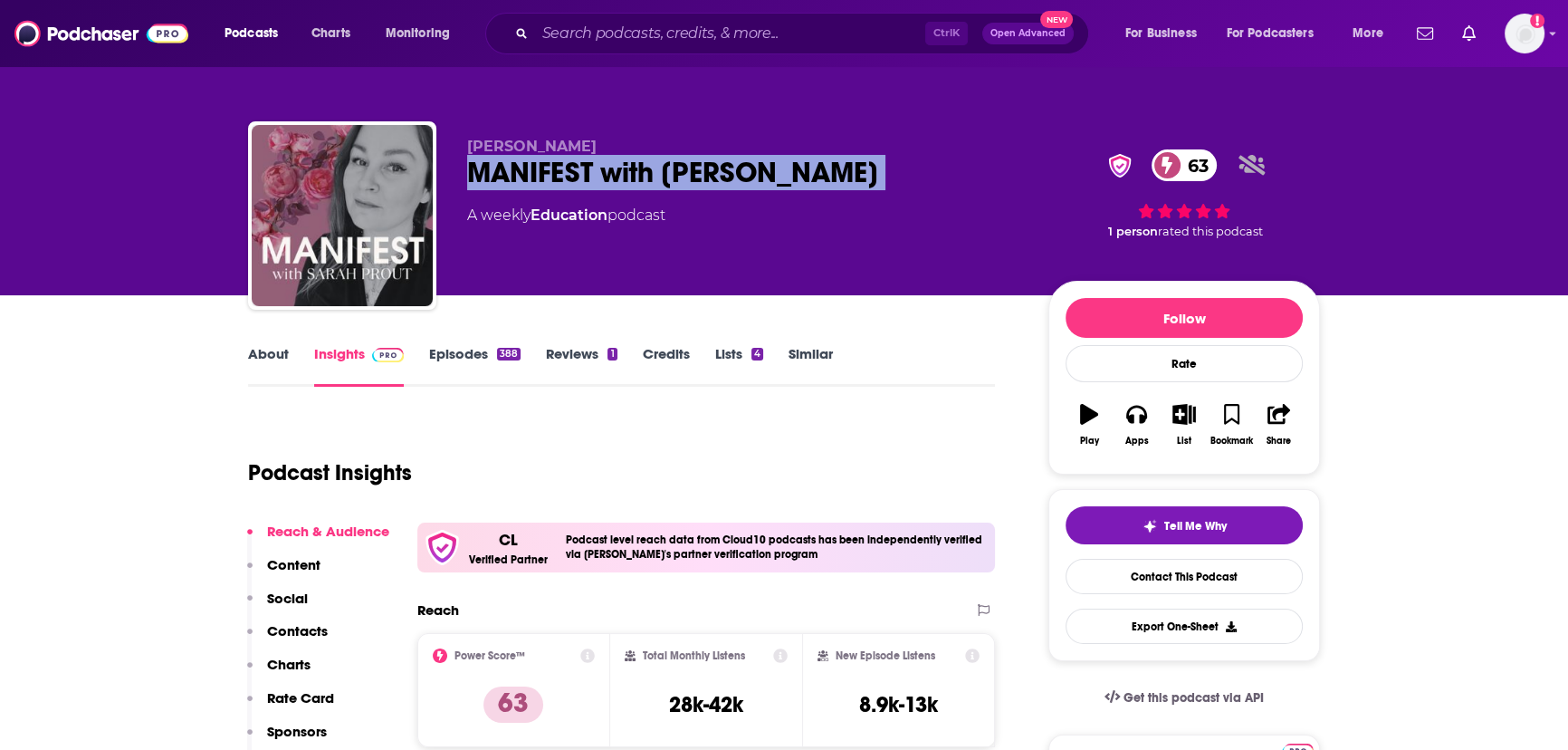
click at [582, 165] on div "MANIFEST with Sarah Prout 63" at bounding box center [743, 172] width 552 height 35
copy div "MANIFEST with Sarah Prout 63"
click at [430, 349] on link "Episodes 388" at bounding box center [475, 365] width 91 height 42
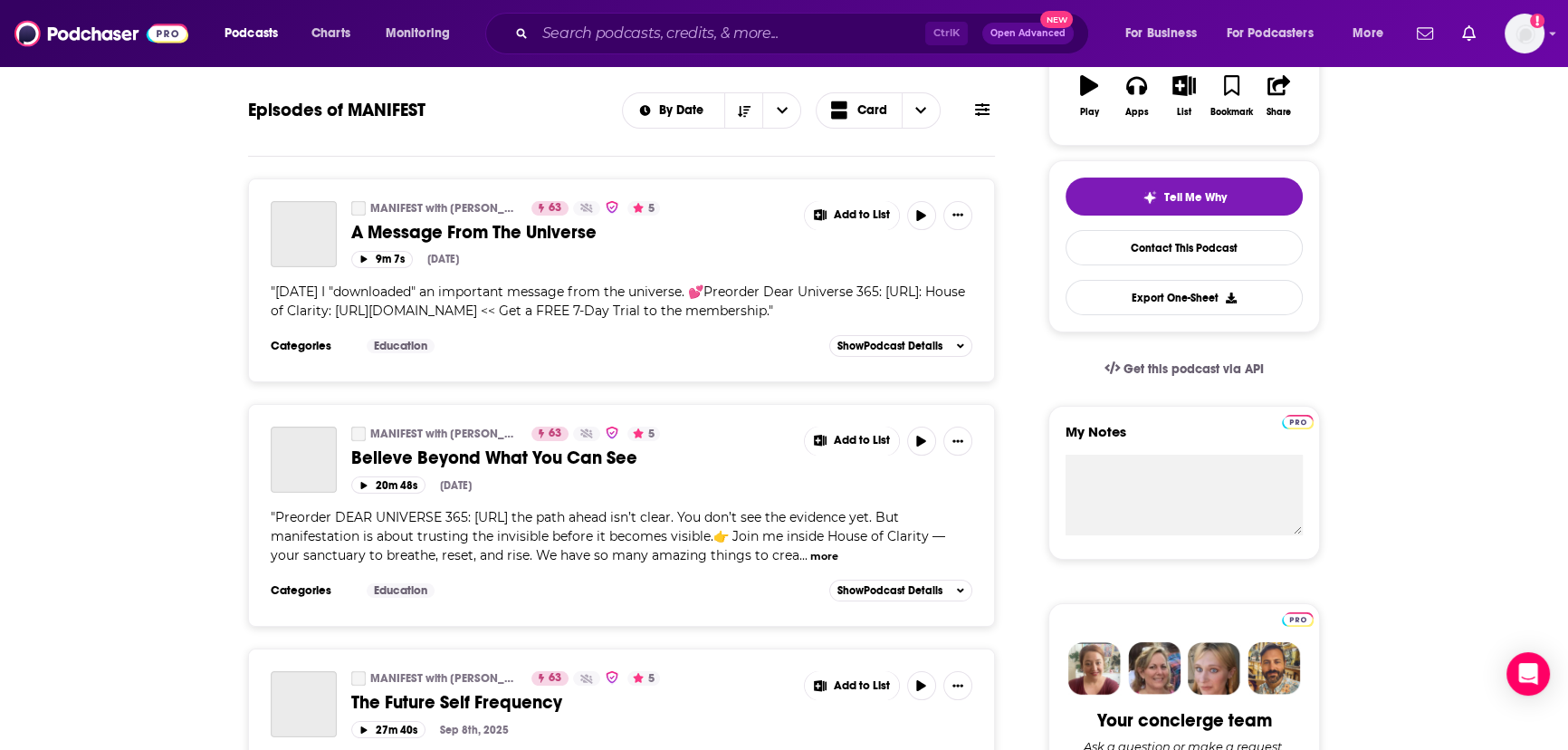
scroll to position [247, 0]
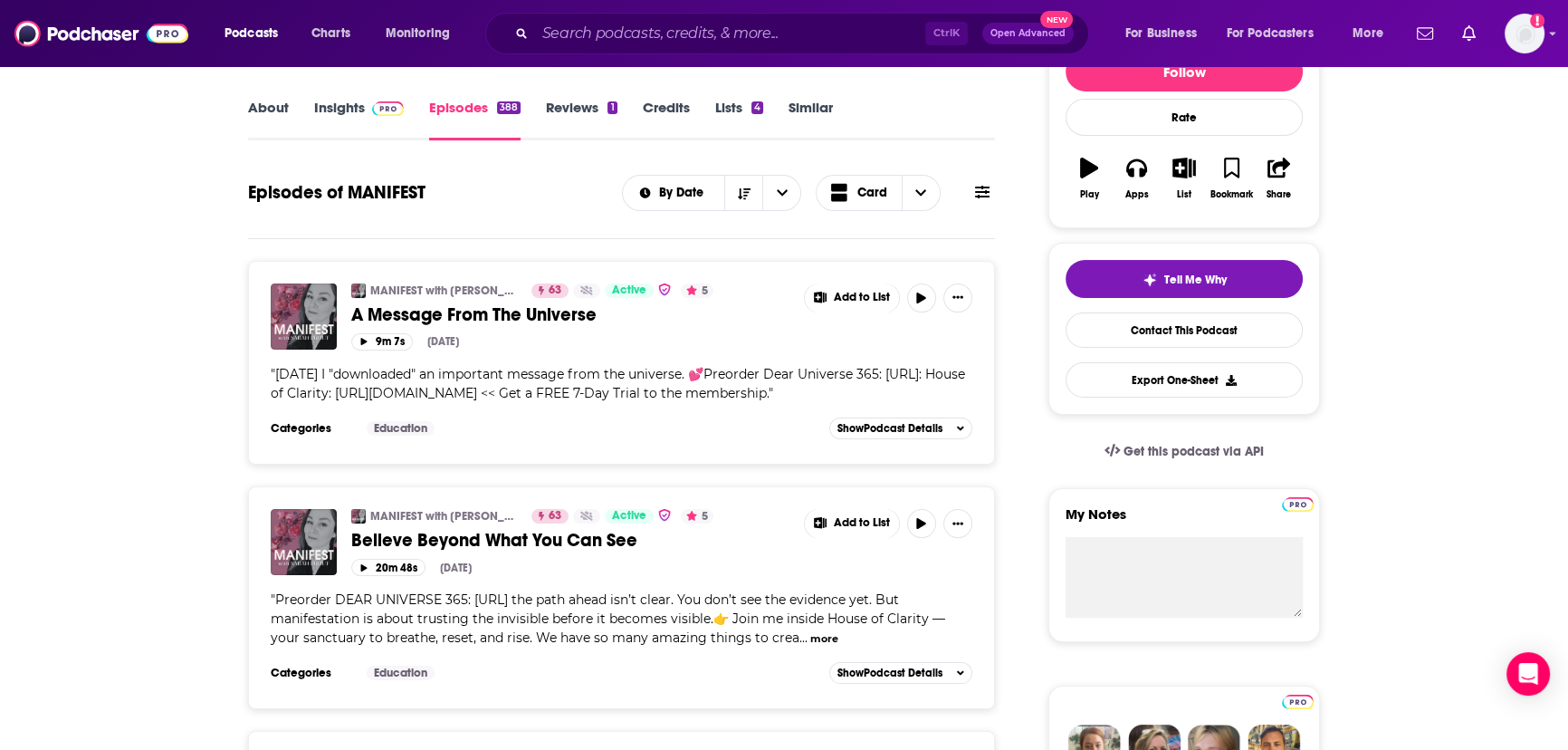
click at [357, 111] on link "Insights" at bounding box center [359, 119] width 89 height 42
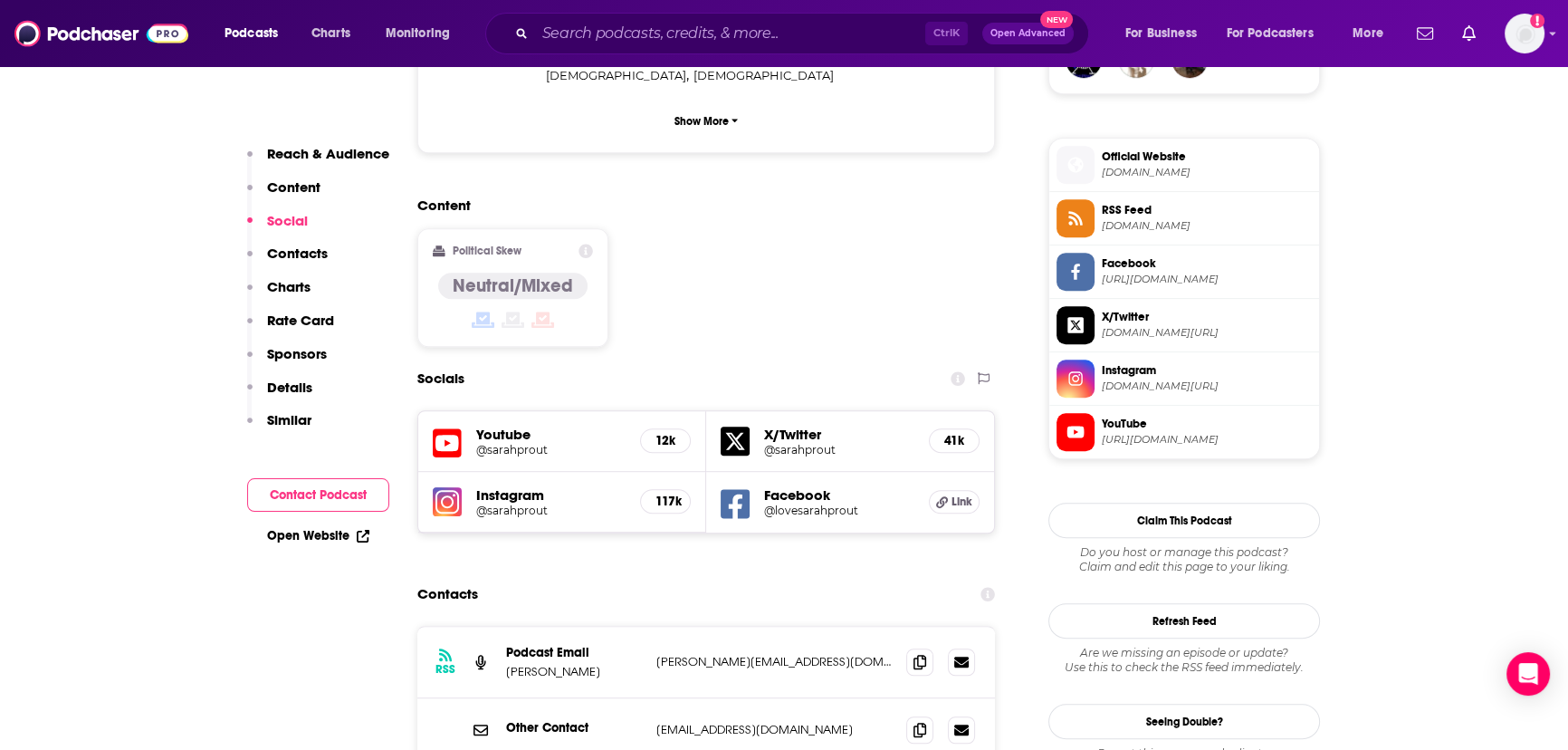
scroll to position [1482, 0]
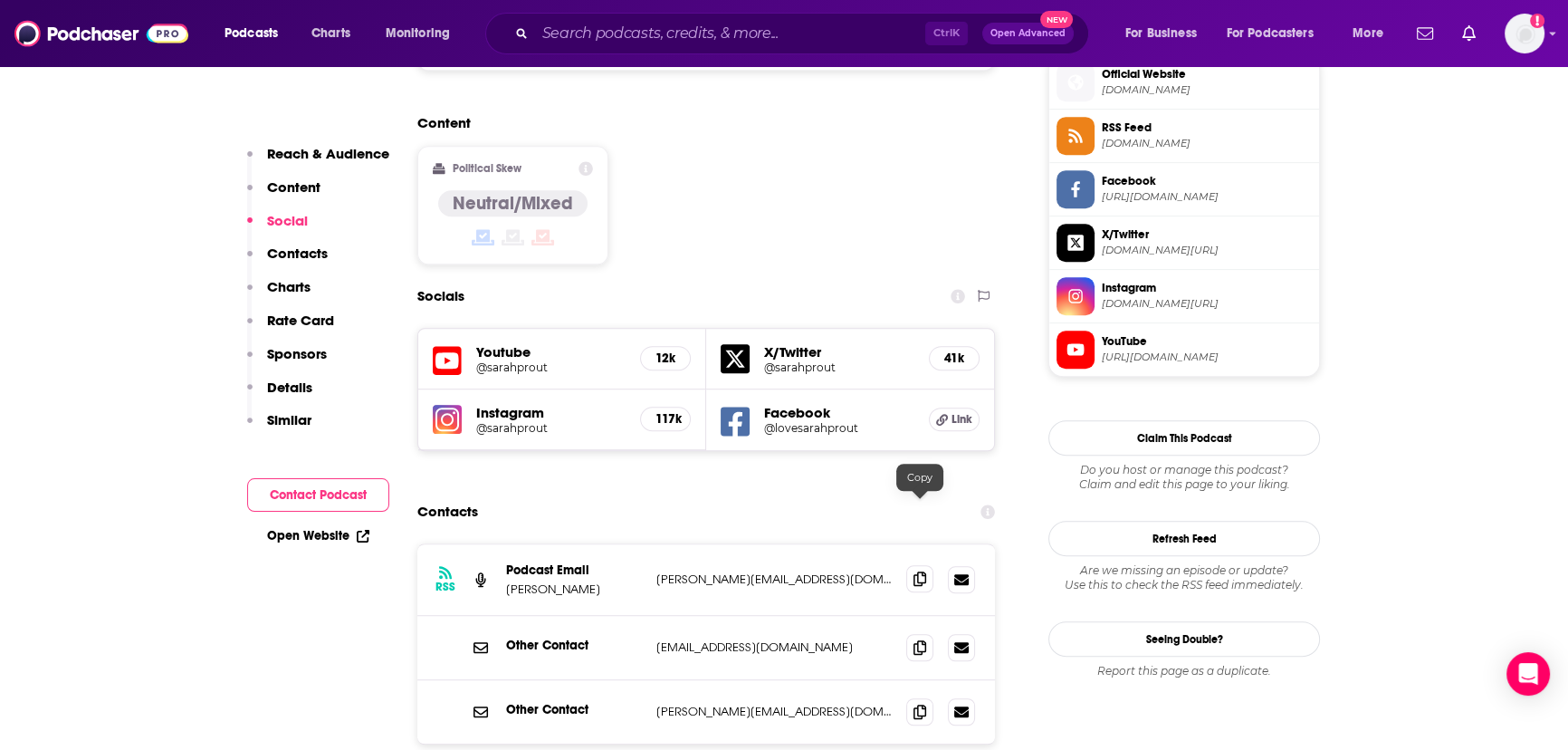
click at [912, 565] on span at bounding box center [919, 579] width 27 height 27
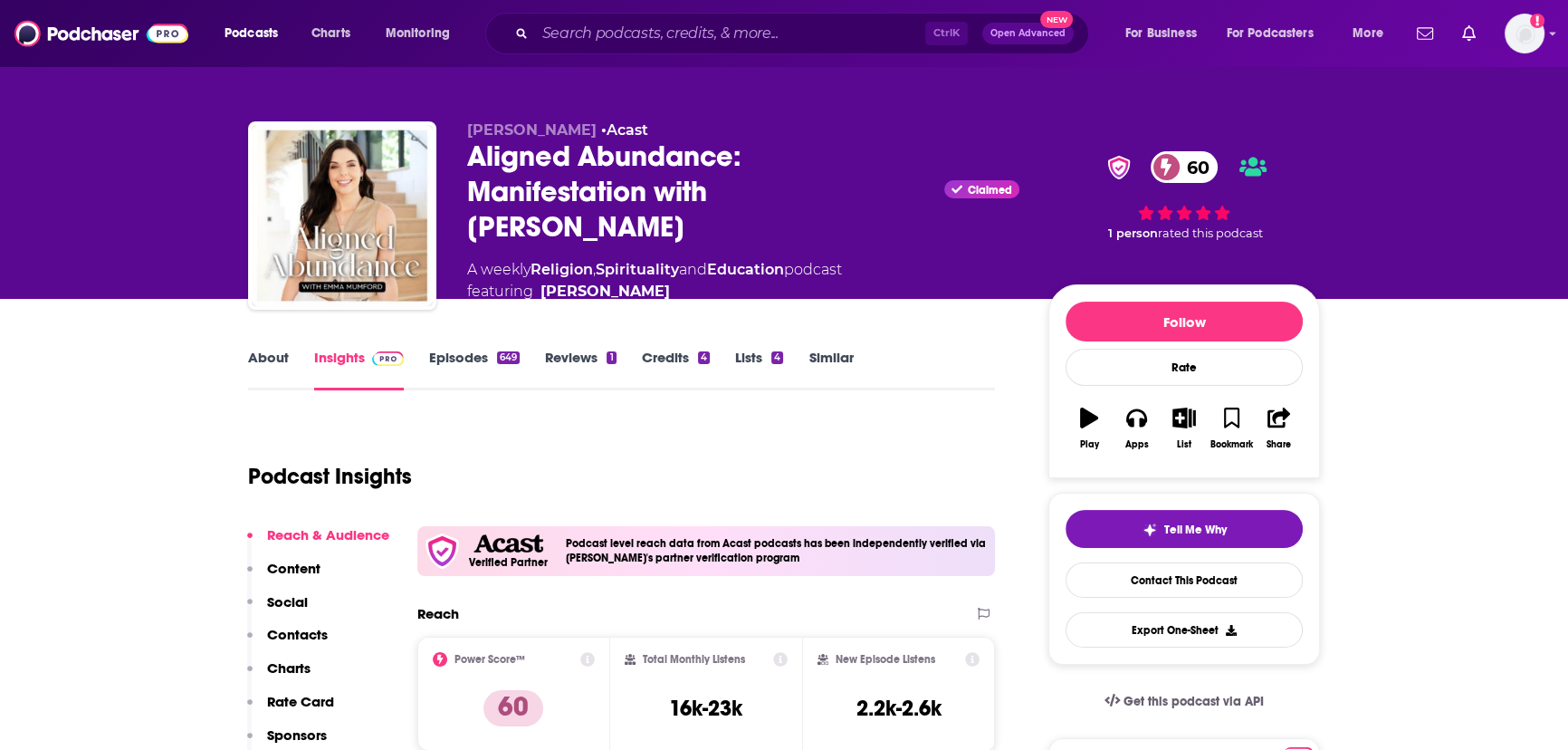
click at [565, 164] on div "Aligned Abundance: Manifestation with [PERSON_NAME] Claimed 60" at bounding box center [743, 191] width 552 height 106
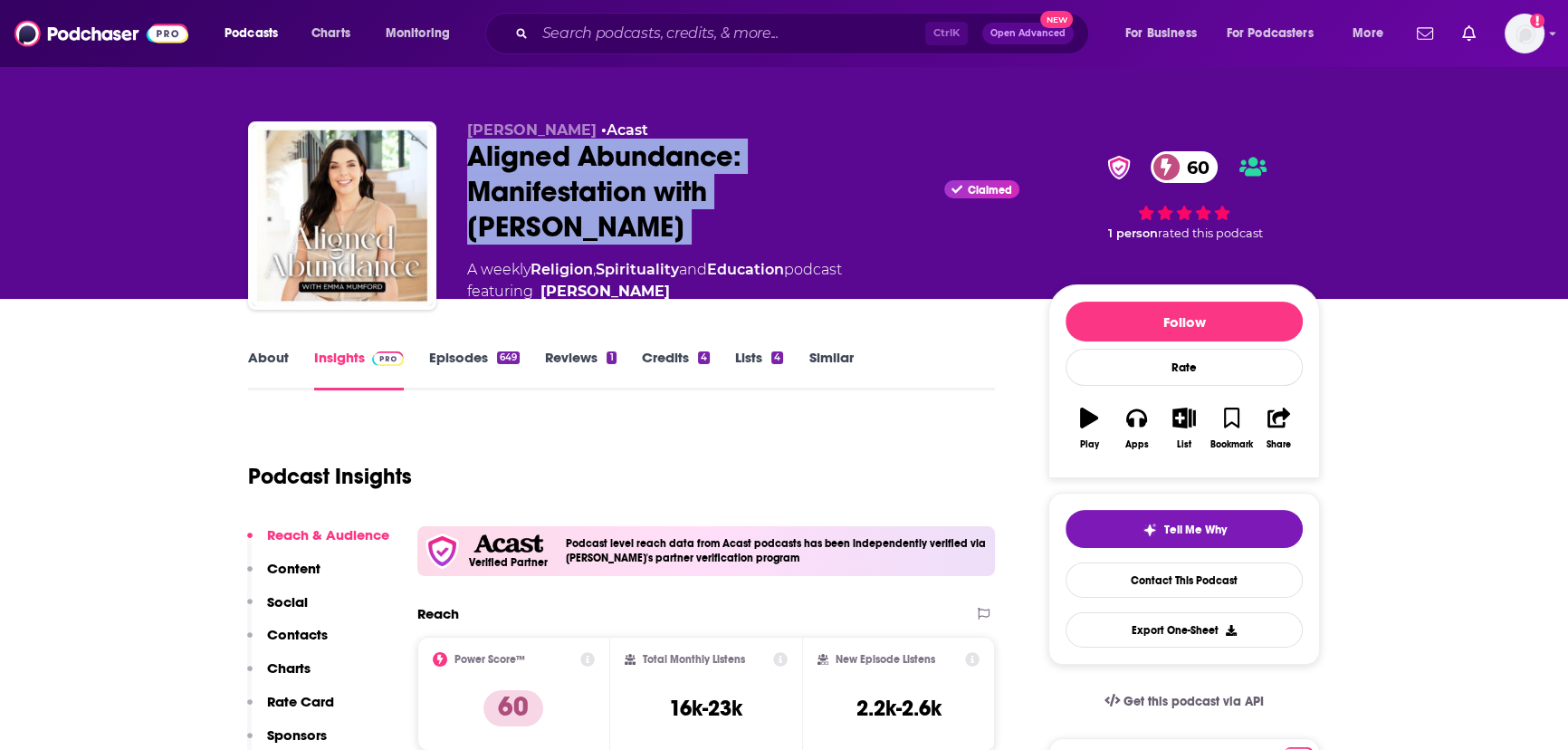
click at [565, 164] on div "Aligned Abundance: Manifestation with [PERSON_NAME] Claimed 60" at bounding box center [743, 191] width 552 height 106
copy div "Aligned Abundance: Manifestation with [PERSON_NAME]"
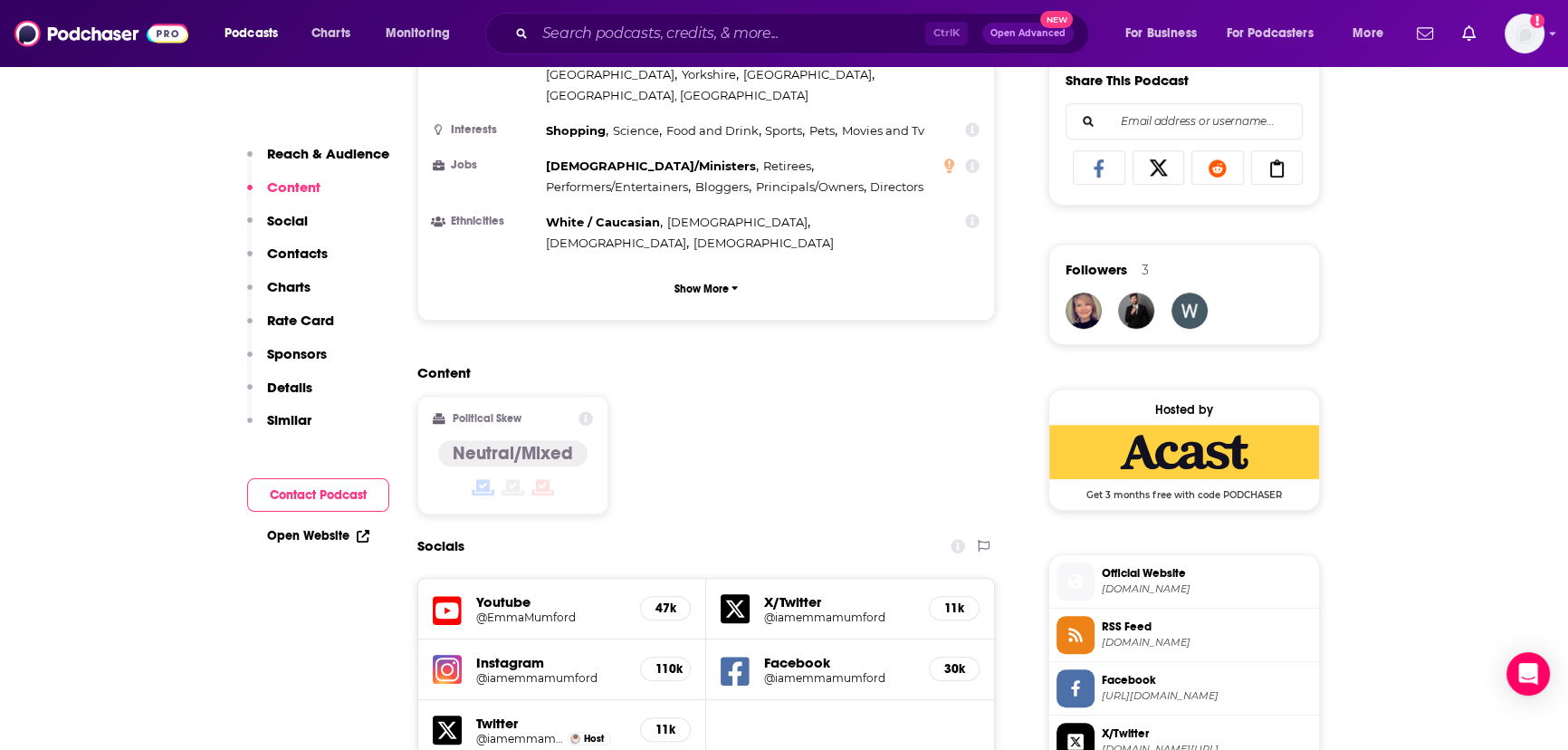
scroll to position [1647, 0]
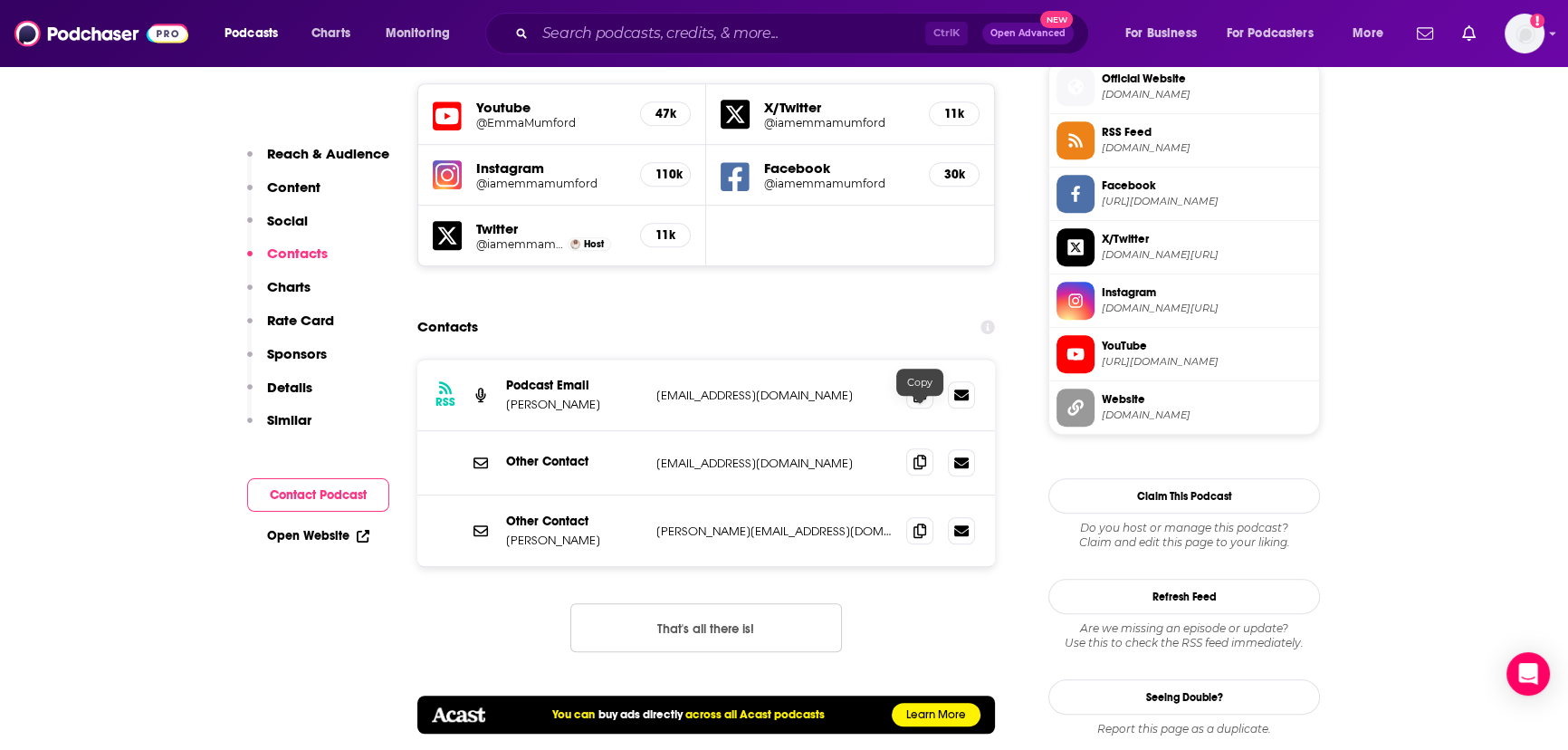
click at [914, 455] on icon at bounding box center [919, 461] width 13 height 15
click at [921, 455] on icon at bounding box center [919, 461] width 13 height 15
